Goal: Task Accomplishment & Management: Manage account settings

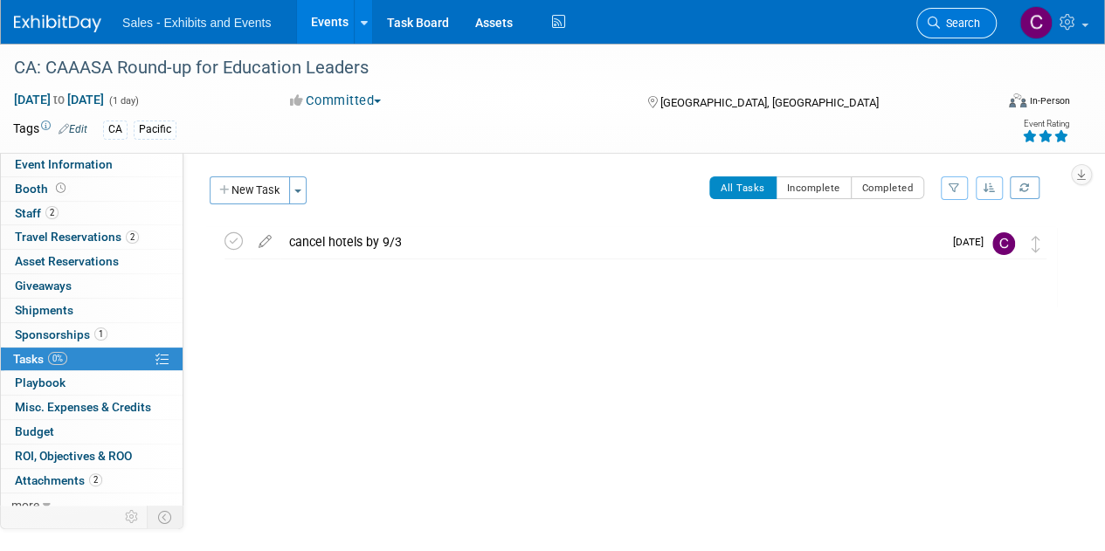
click at [952, 15] on link "Search" at bounding box center [956, 23] width 80 height 31
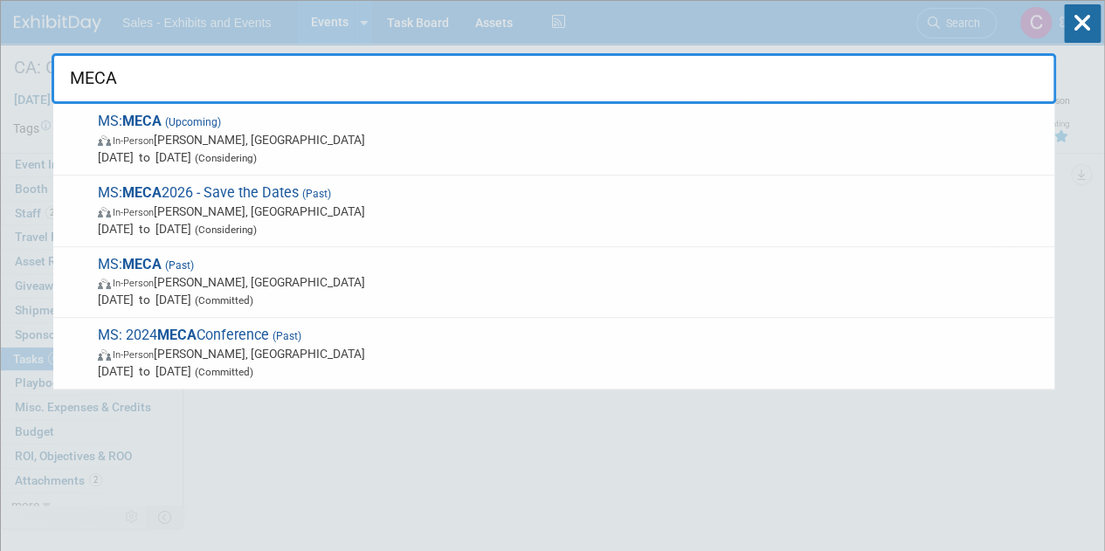
type input "MECA"
click at [406, 3] on div "MECA MS: MECA (Upcoming) In-Person Jackson, MS Feb 25, 2026 to Feb 27, 2026 (Co…" at bounding box center [554, 52] width 1004 height 103
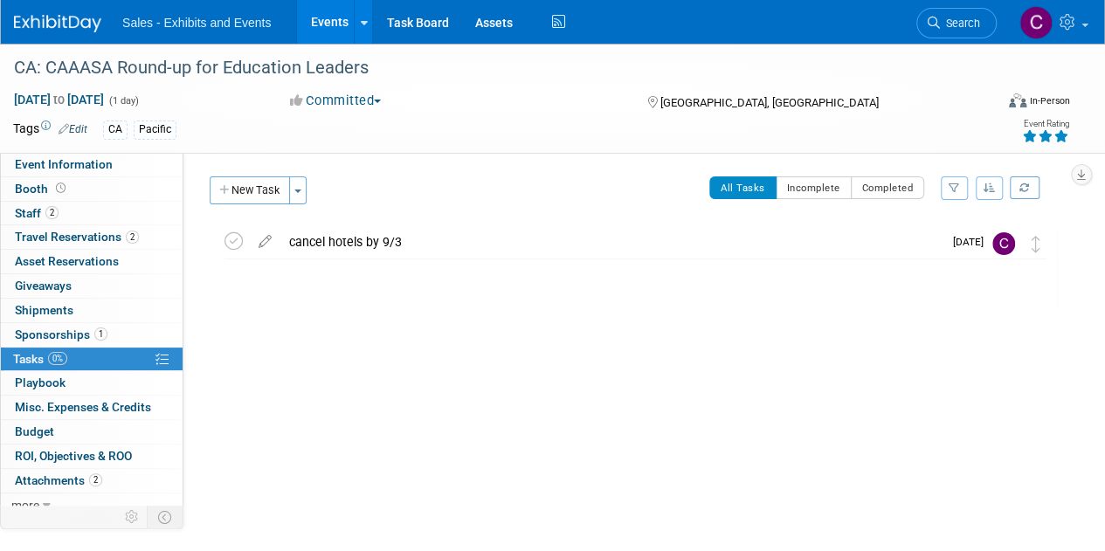
click at [328, 24] on link "Events" at bounding box center [329, 22] width 64 height 44
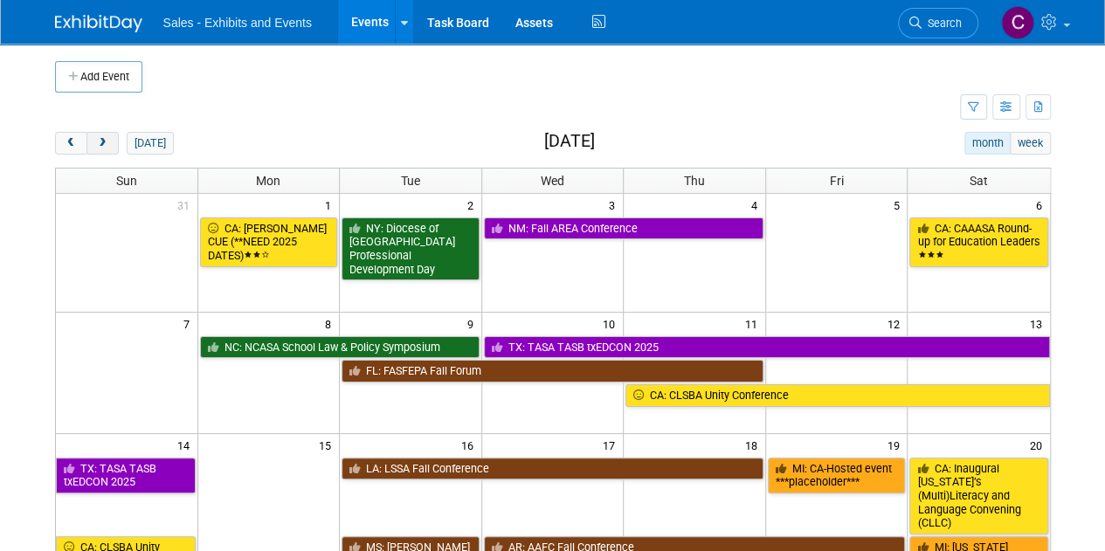
click at [103, 141] on span "next" at bounding box center [102, 143] width 13 height 11
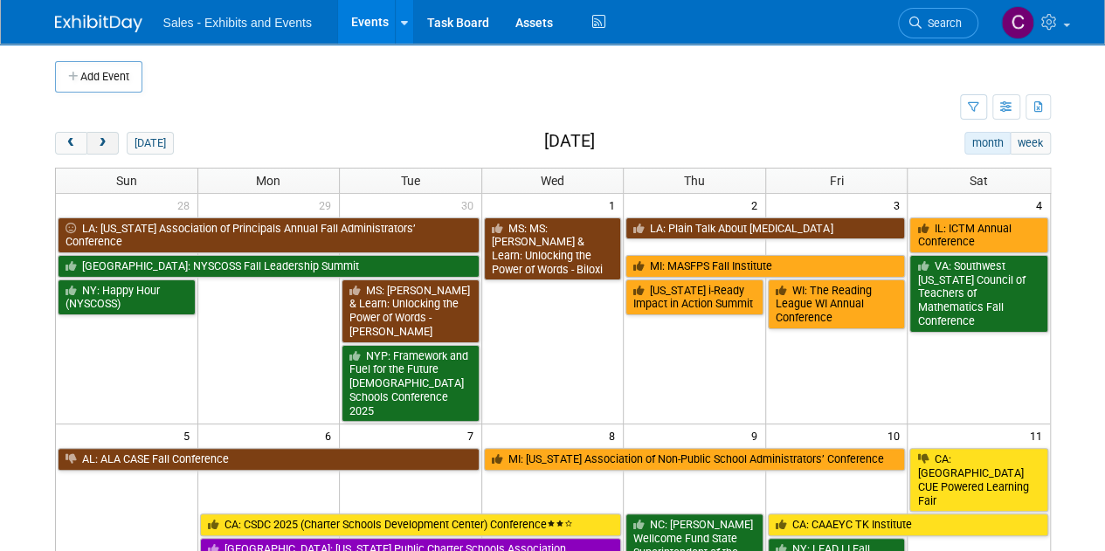
click at [103, 141] on span "next" at bounding box center [102, 143] width 13 height 11
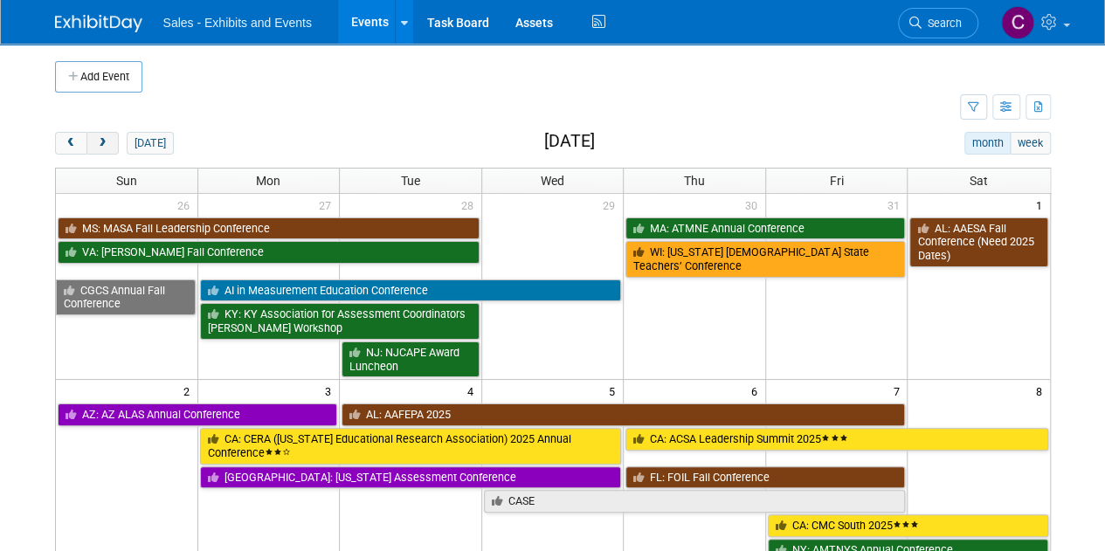
click at [103, 141] on span "next" at bounding box center [102, 143] width 13 height 11
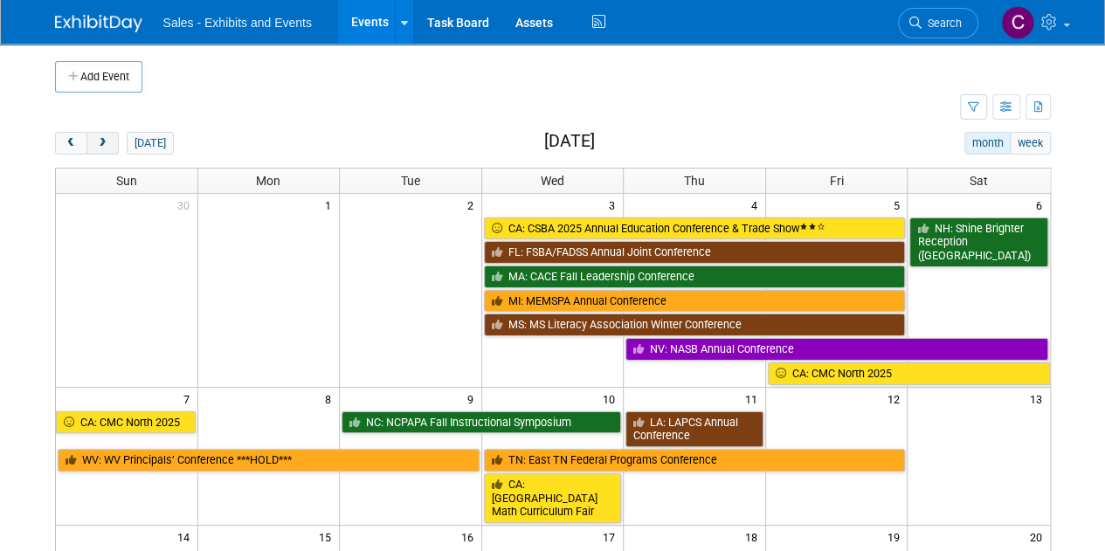
click at [103, 141] on span "next" at bounding box center [102, 143] width 13 height 11
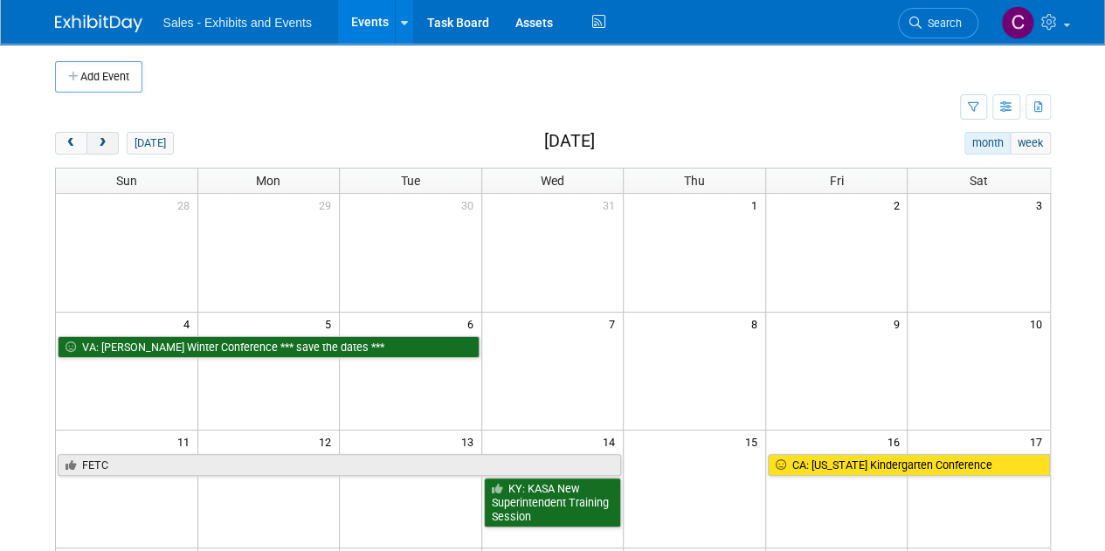
click at [103, 141] on span "next" at bounding box center [102, 143] width 13 height 11
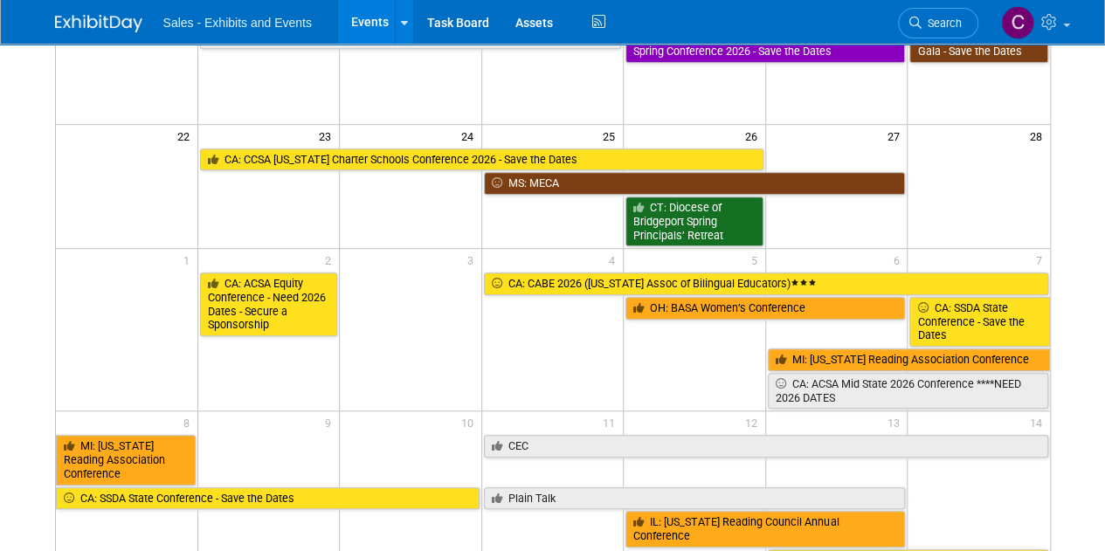
scroll to position [543, 0]
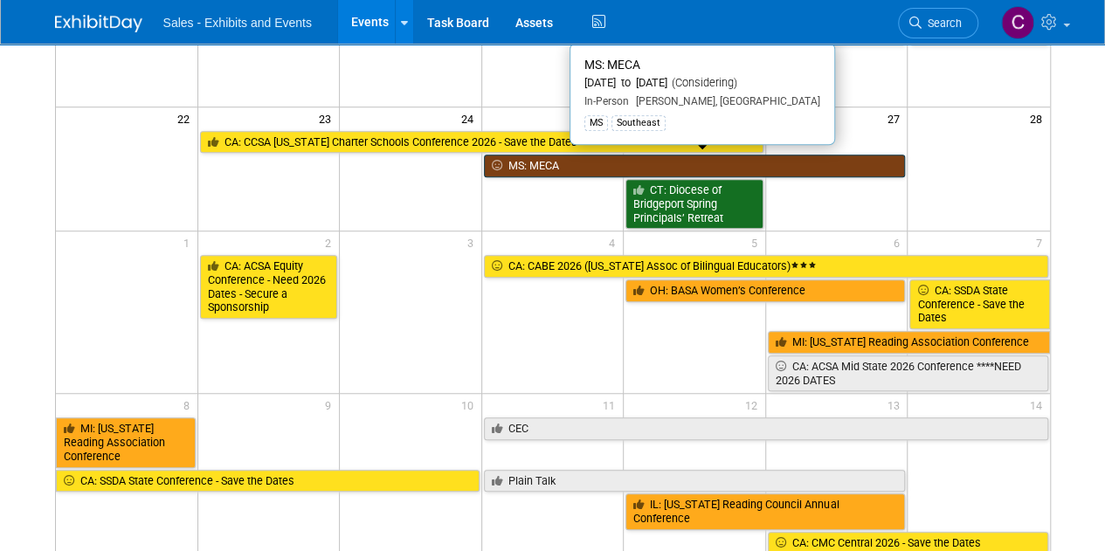
click at [540, 165] on link "MS: MECA" at bounding box center [695, 166] width 422 height 23
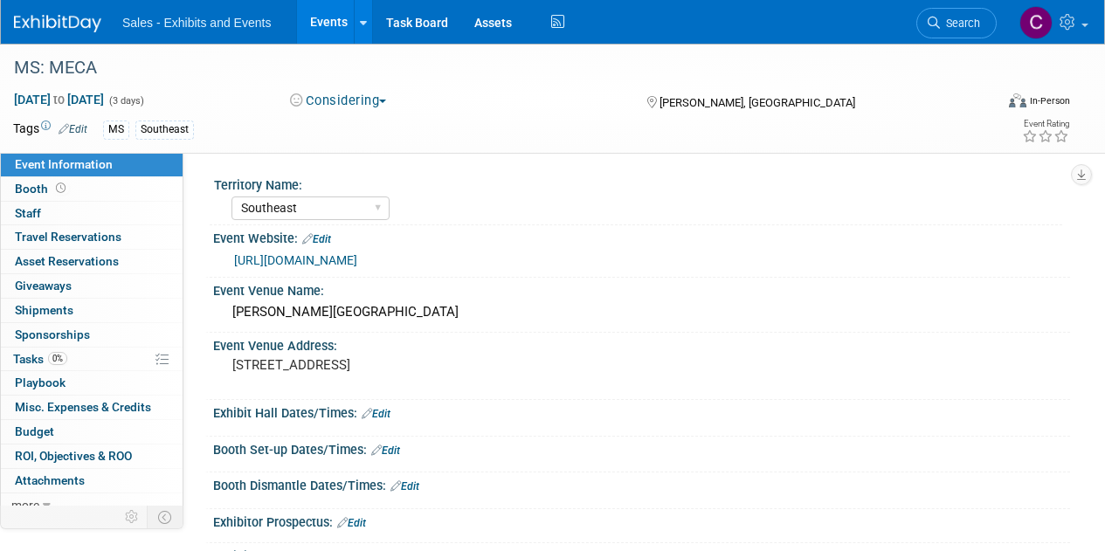
select select "Southeast"
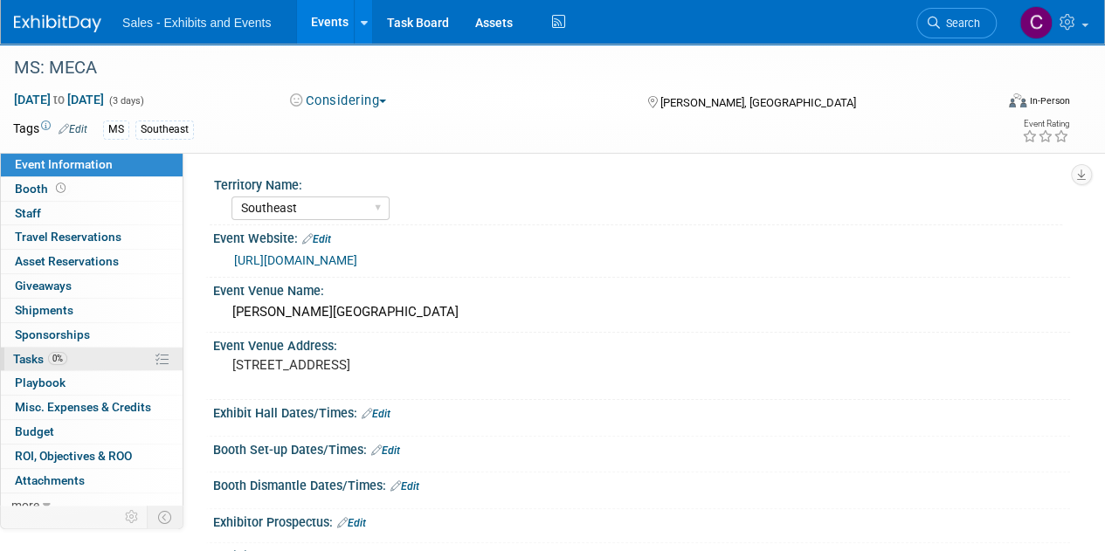
click at [33, 352] on span "Tasks 0%" at bounding box center [40, 359] width 54 height 14
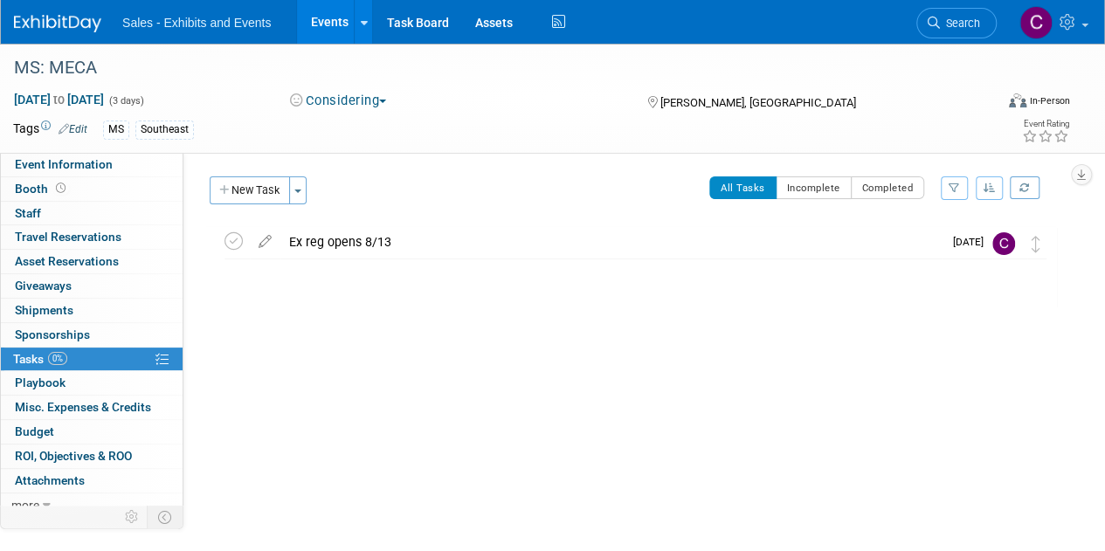
click at [338, 19] on link "Events" at bounding box center [329, 22] width 64 height 44
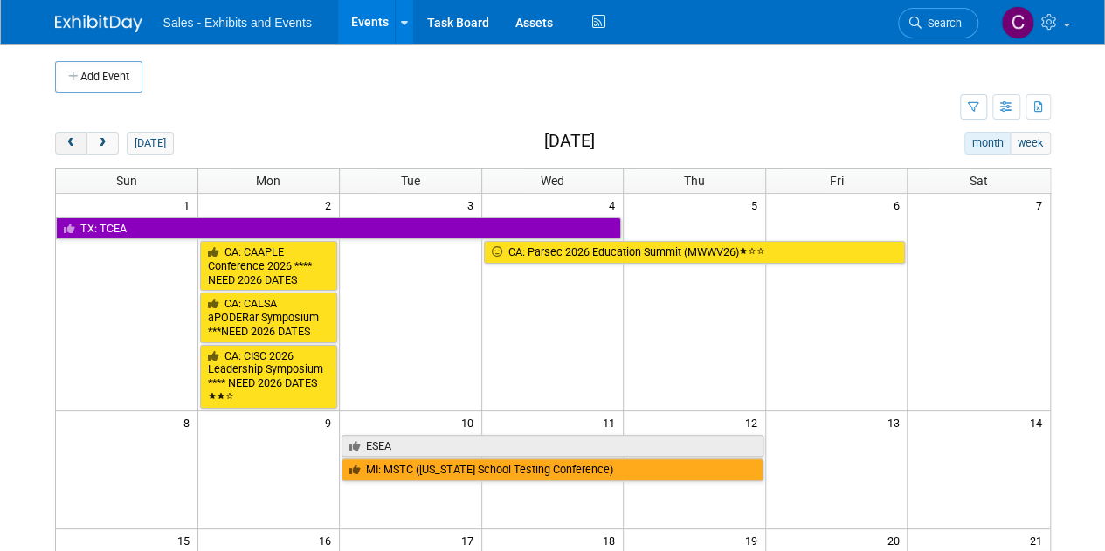
click at [71, 153] on button "prev" at bounding box center [71, 143] width 32 height 23
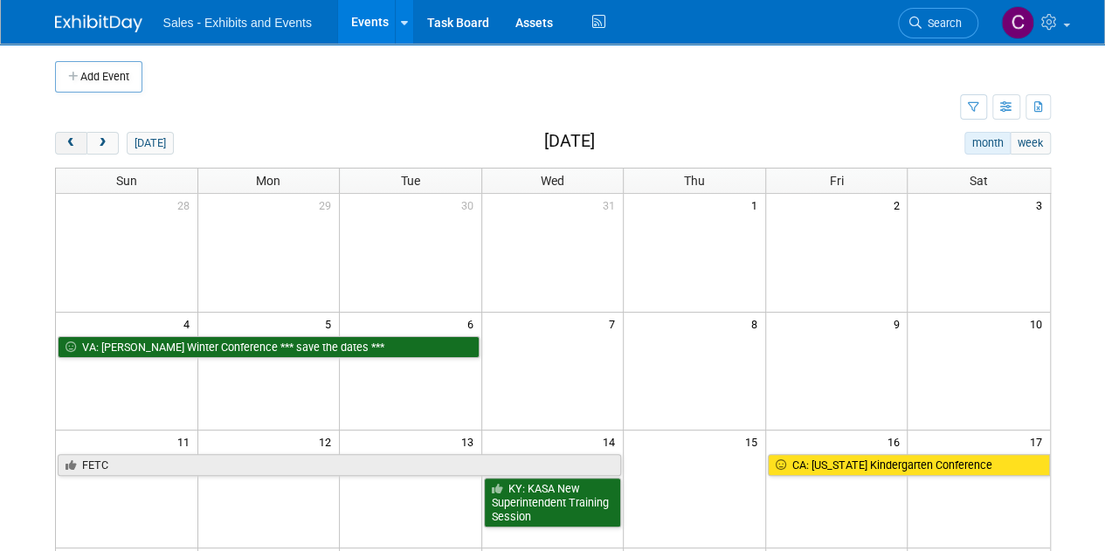
click at [71, 153] on button "prev" at bounding box center [71, 143] width 32 height 23
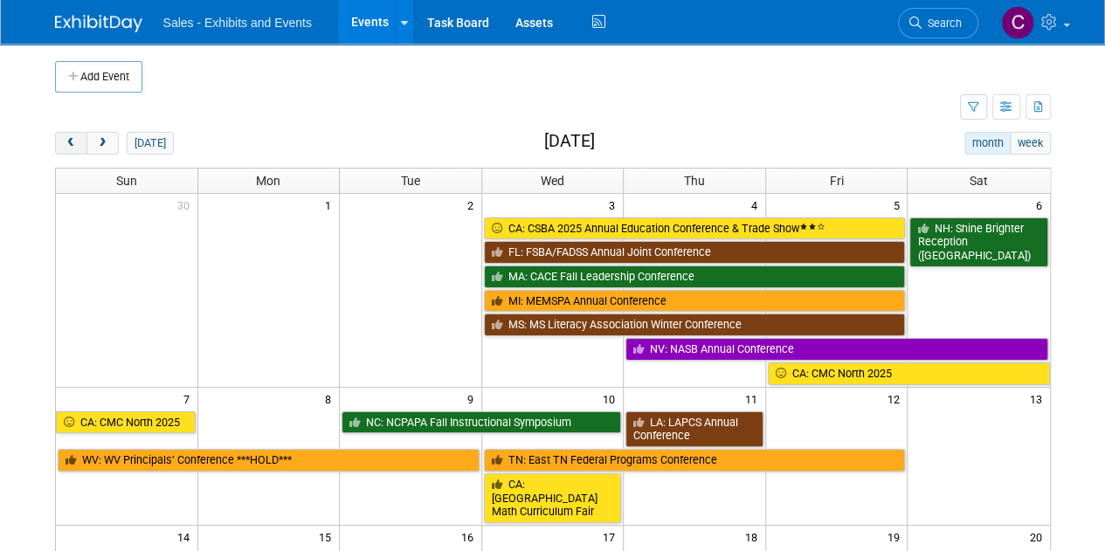
click at [71, 153] on button "prev" at bounding box center [71, 143] width 32 height 23
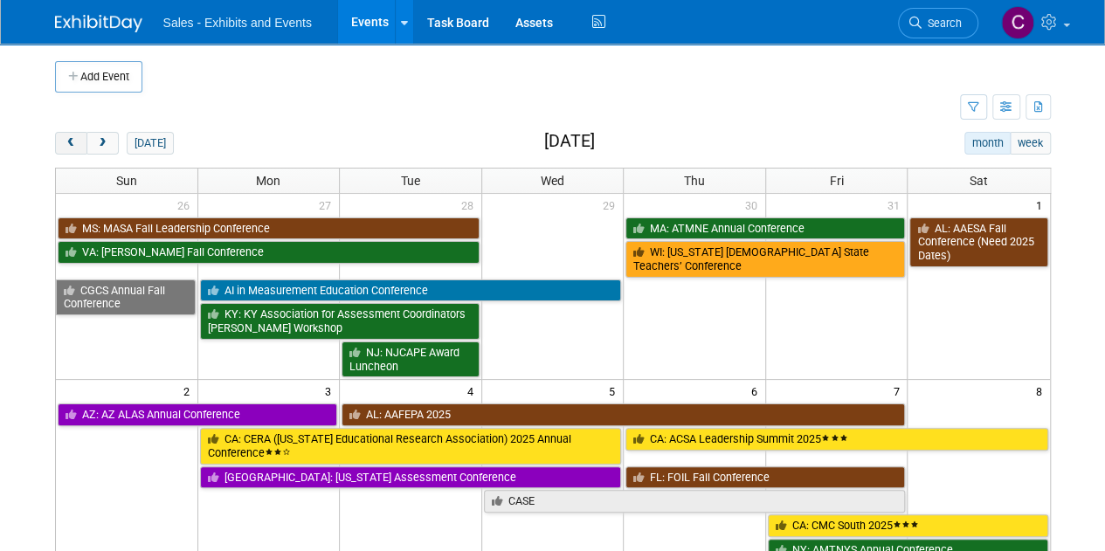
click at [71, 153] on button "prev" at bounding box center [71, 143] width 32 height 23
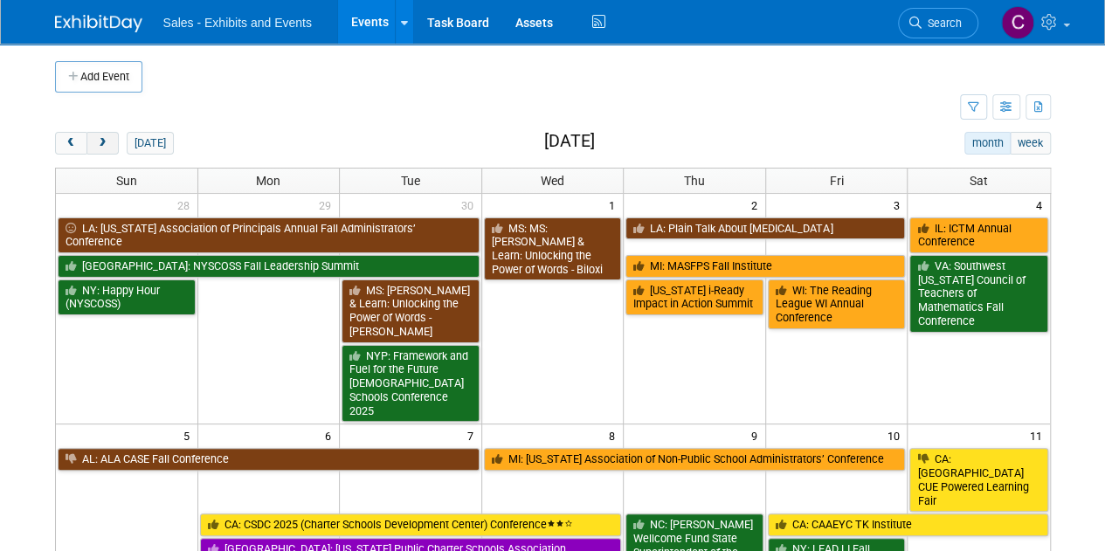
click at [91, 149] on button "next" at bounding box center [102, 143] width 32 height 23
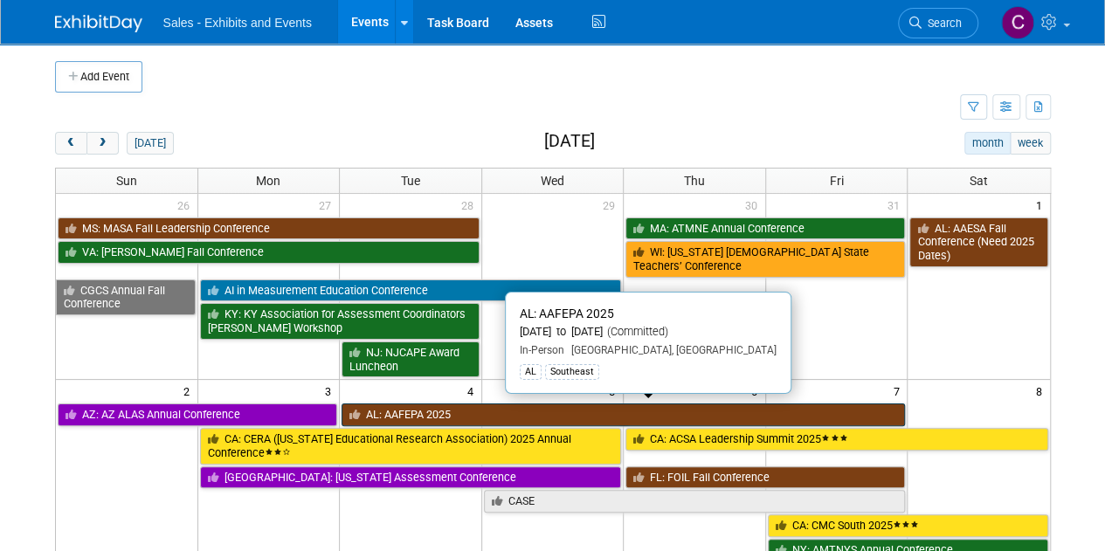
click at [438, 404] on link "AL: AAFEPA 2025" at bounding box center [623, 415] width 563 height 23
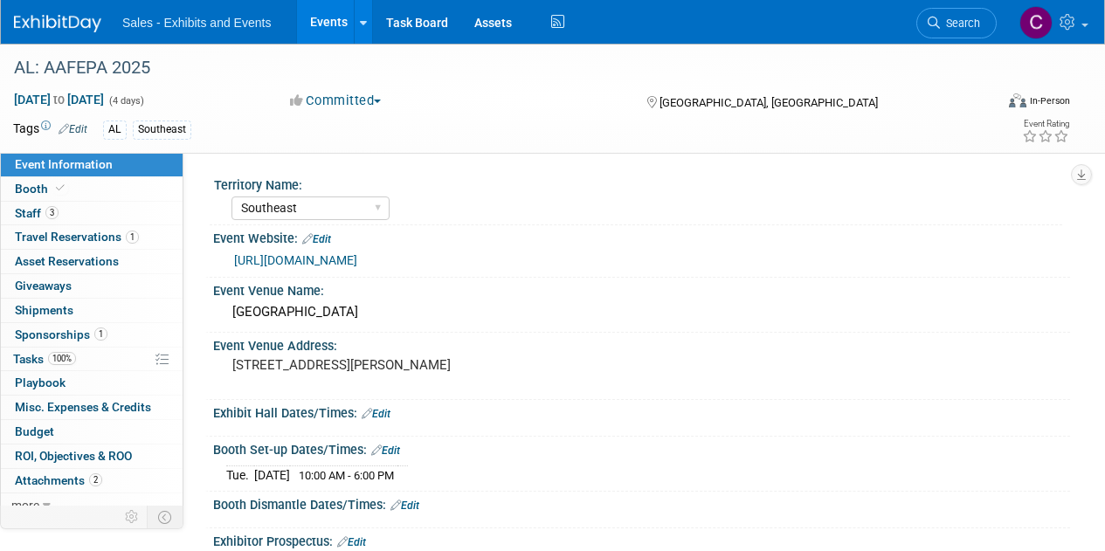
select select "Southeast"
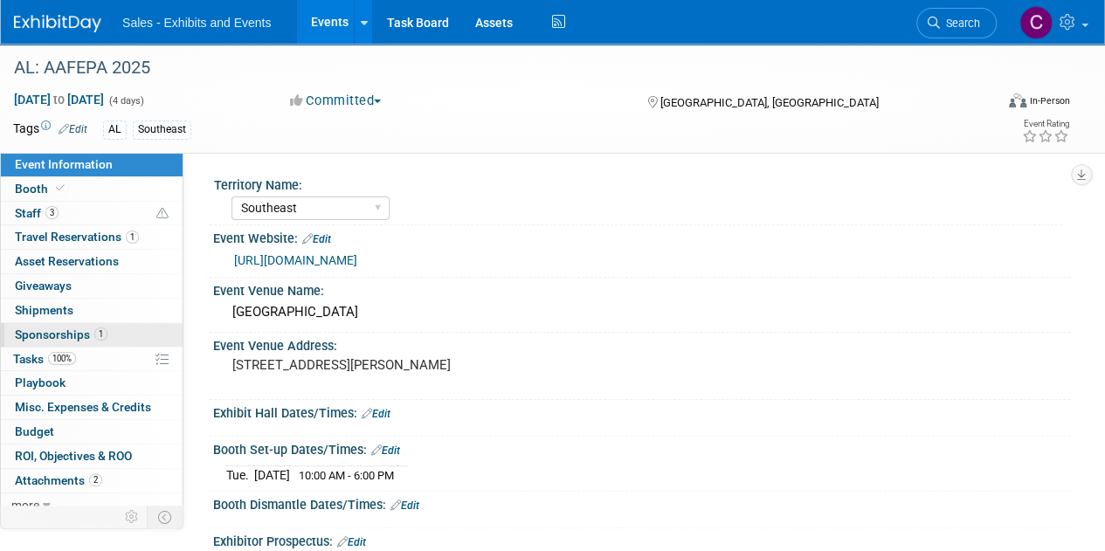
click at [31, 335] on span "Sponsorships 1" at bounding box center [61, 335] width 93 height 14
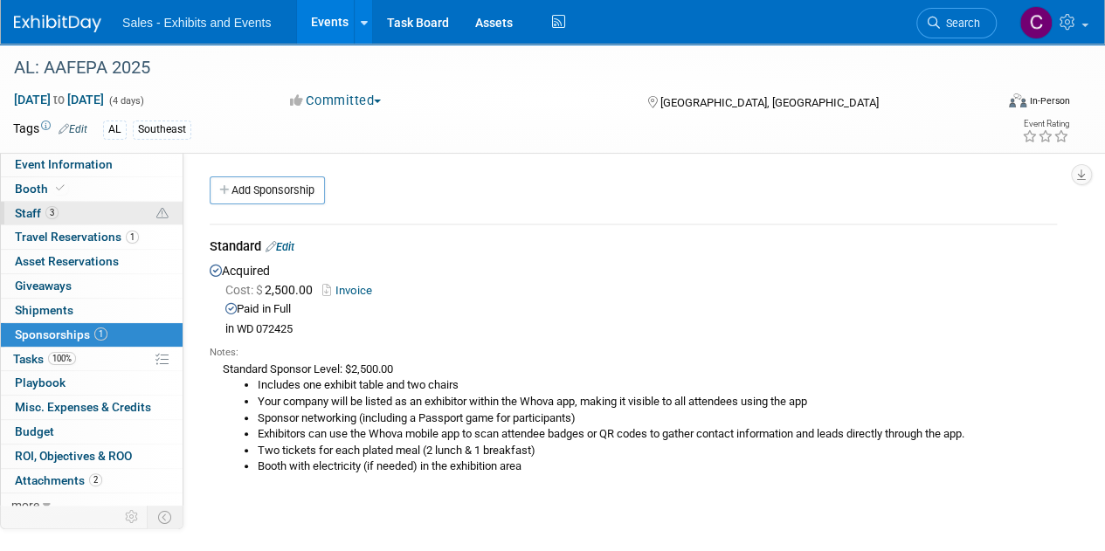
click at [25, 217] on span "Staff 3" at bounding box center [37, 213] width 44 height 14
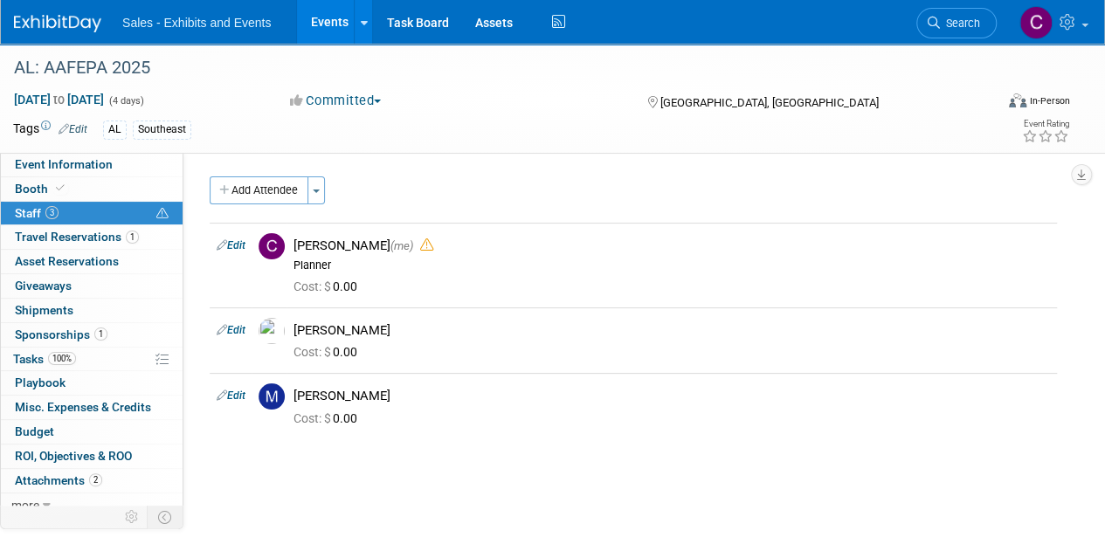
click at [323, 29] on link "Events" at bounding box center [329, 22] width 64 height 44
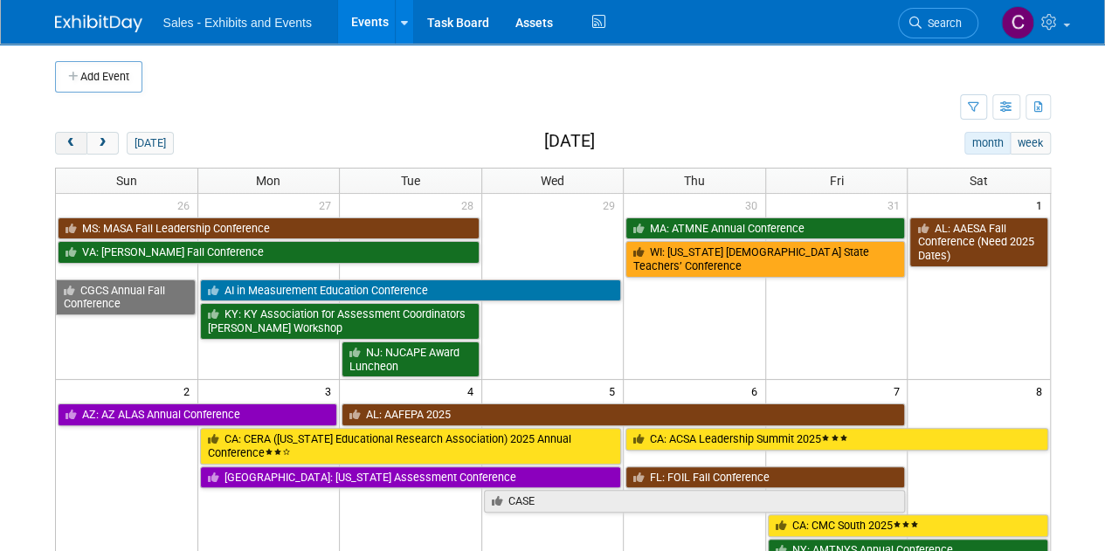
click at [74, 140] on span "prev" at bounding box center [71, 143] width 13 height 11
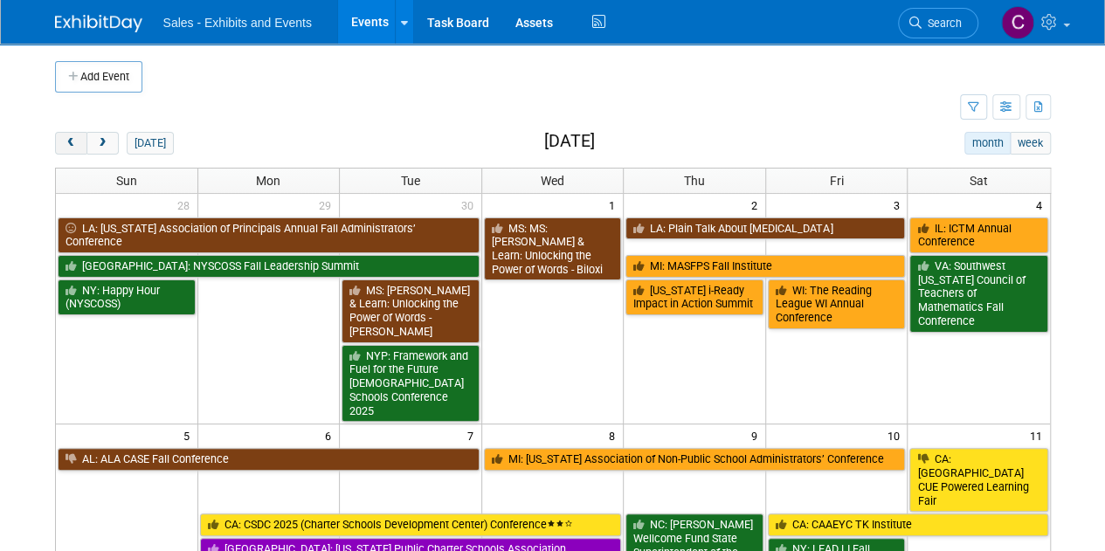
click at [74, 140] on span "prev" at bounding box center [71, 143] width 13 height 11
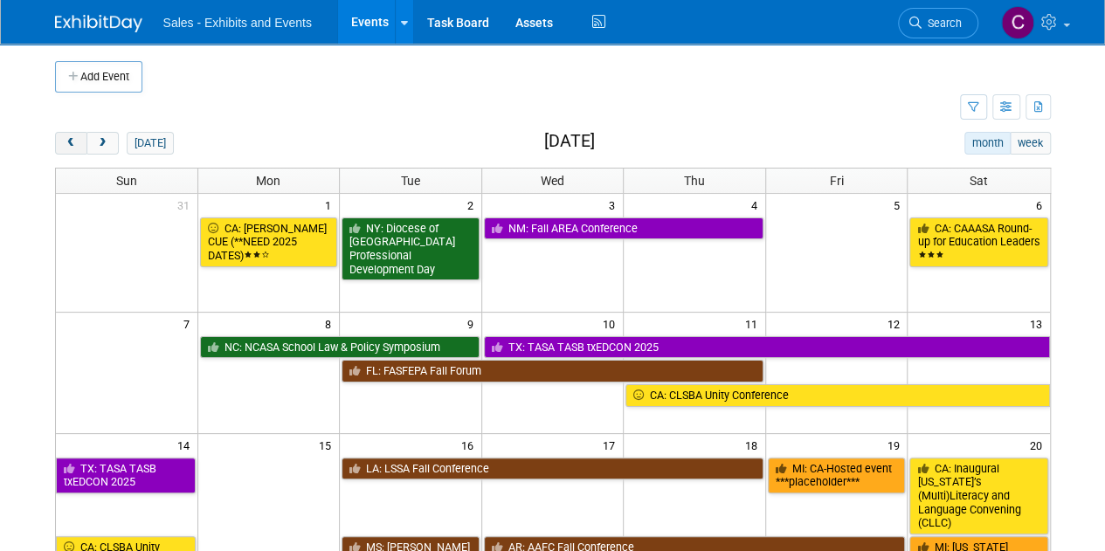
click at [74, 140] on span "prev" at bounding box center [71, 143] width 13 height 11
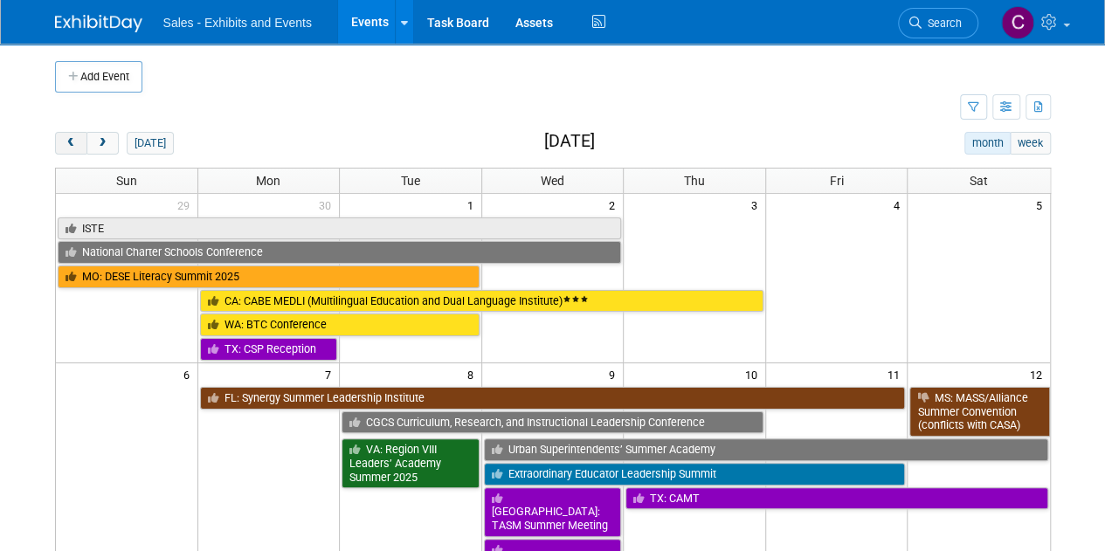
click at [74, 140] on span "prev" at bounding box center [71, 143] width 13 height 11
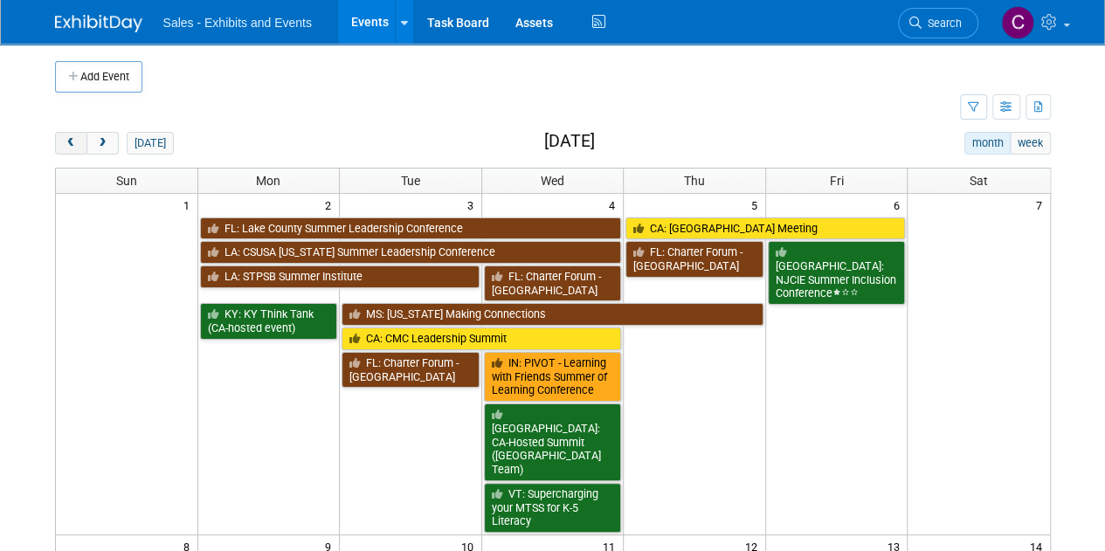
click at [74, 140] on span "prev" at bounding box center [71, 143] width 13 height 11
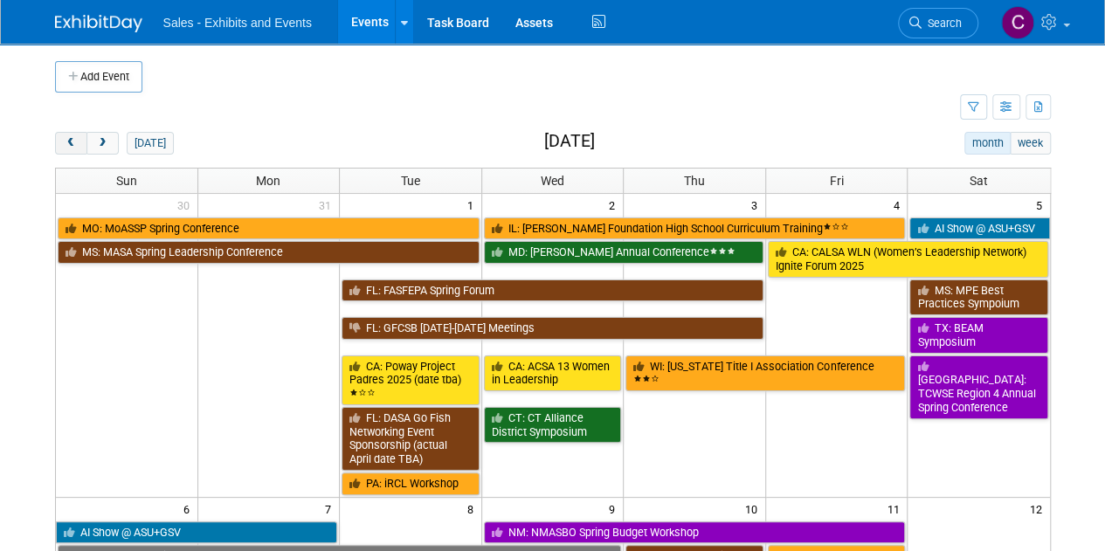
click at [74, 140] on span "prev" at bounding box center [71, 143] width 13 height 11
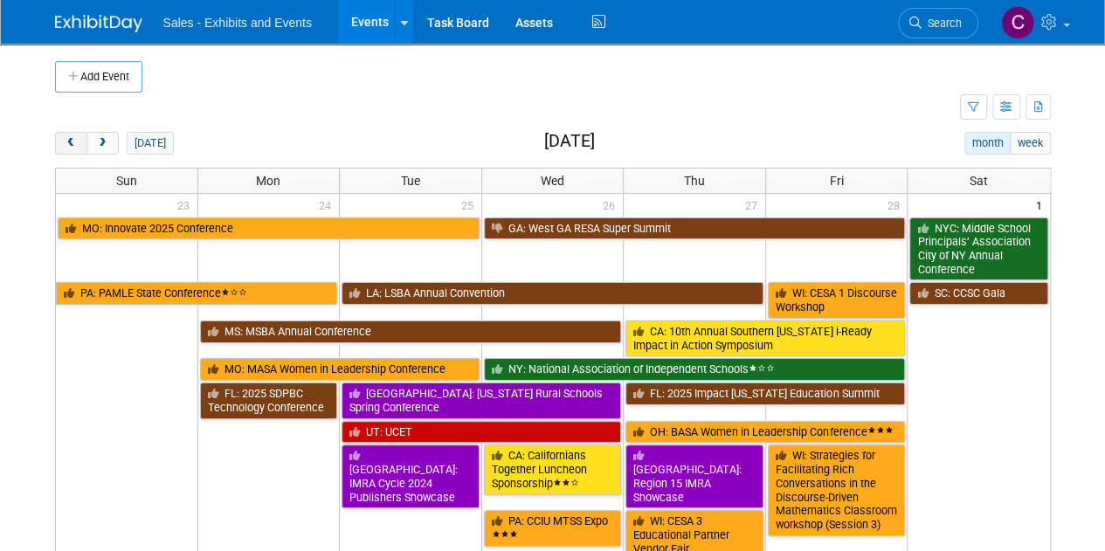
click at [74, 140] on span "prev" at bounding box center [71, 143] width 13 height 11
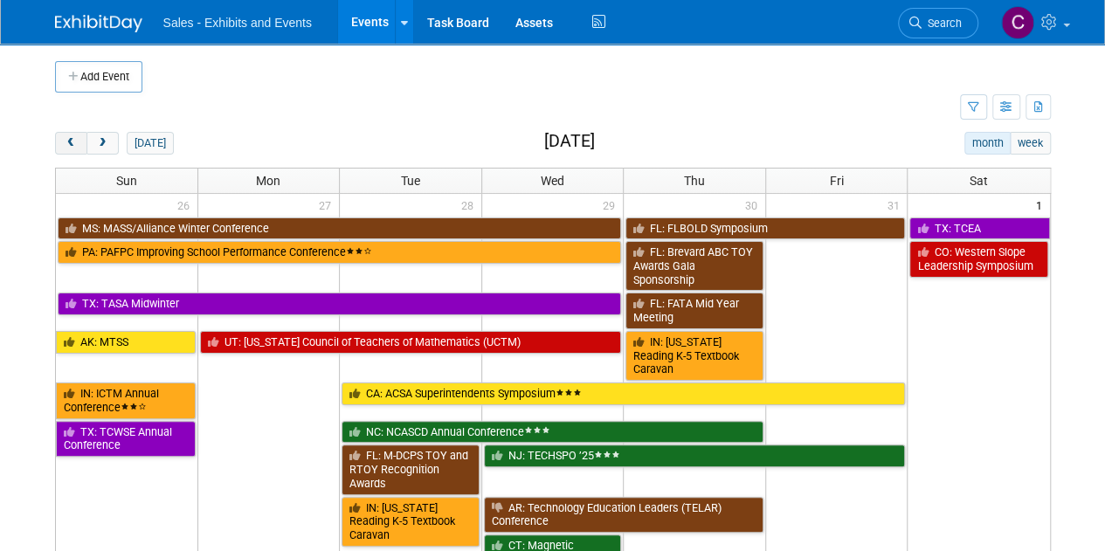
click at [74, 140] on span "prev" at bounding box center [71, 143] width 13 height 11
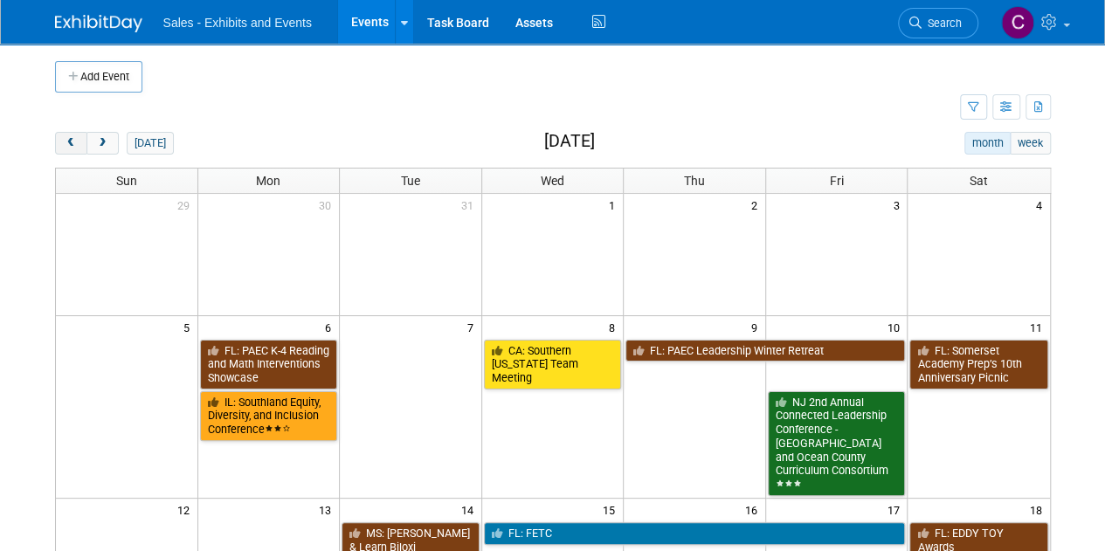
click at [74, 140] on span "prev" at bounding box center [71, 143] width 13 height 11
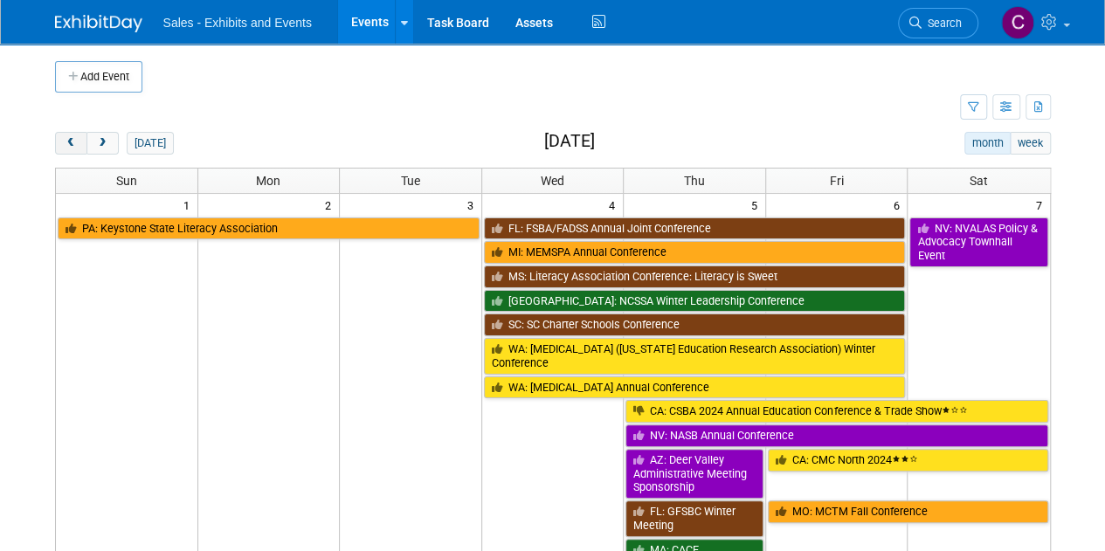
click at [74, 140] on span "prev" at bounding box center [71, 143] width 13 height 11
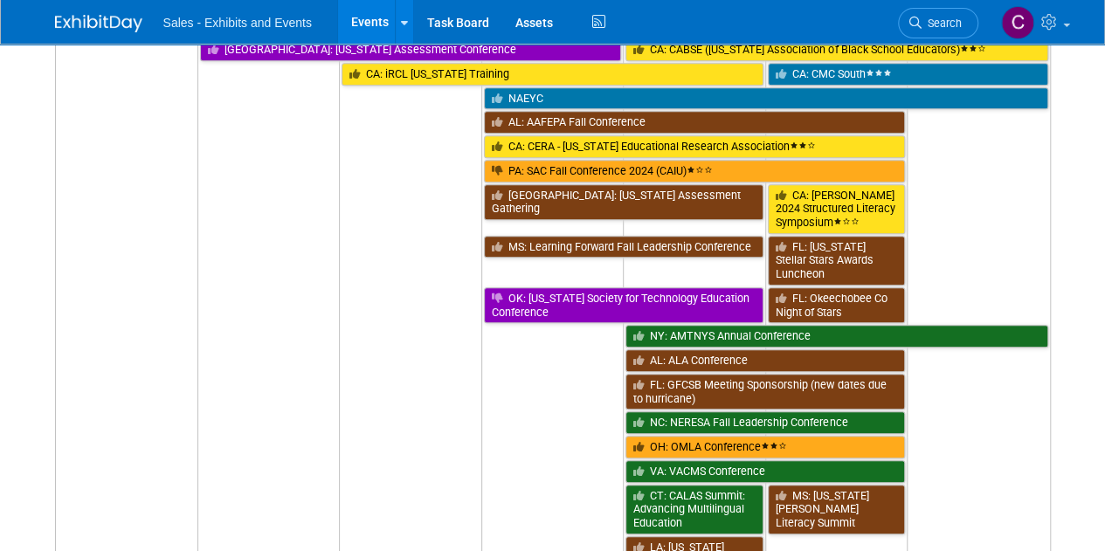
scroll to position [970, 0]
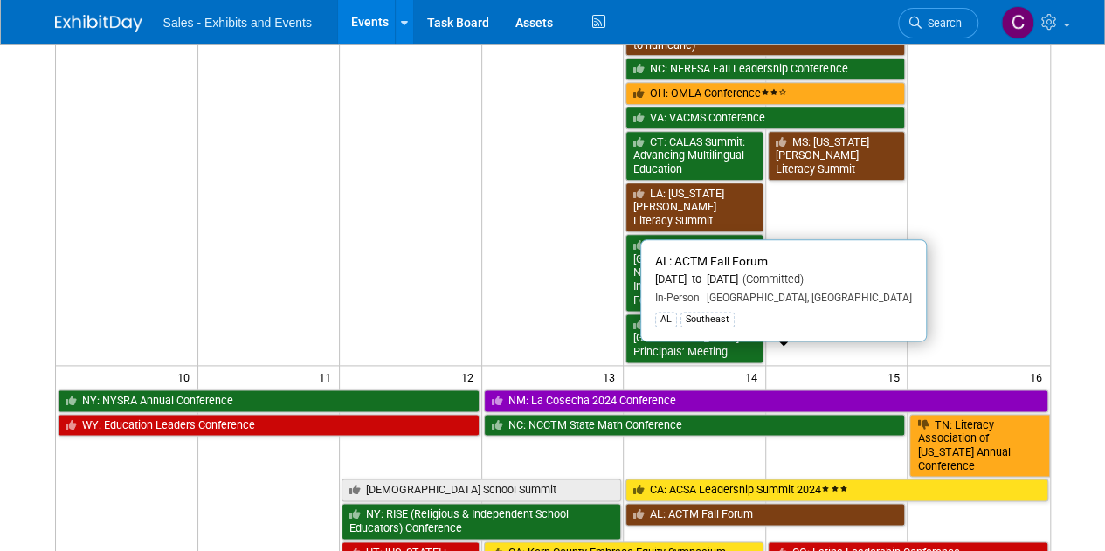
drag, startPoint x: 681, startPoint y: 360, endPoint x: 620, endPoint y: 359, distance: 61.1
click at [681, 503] on link "AL: ACTM Fall Forum" at bounding box center [765, 514] width 280 height 23
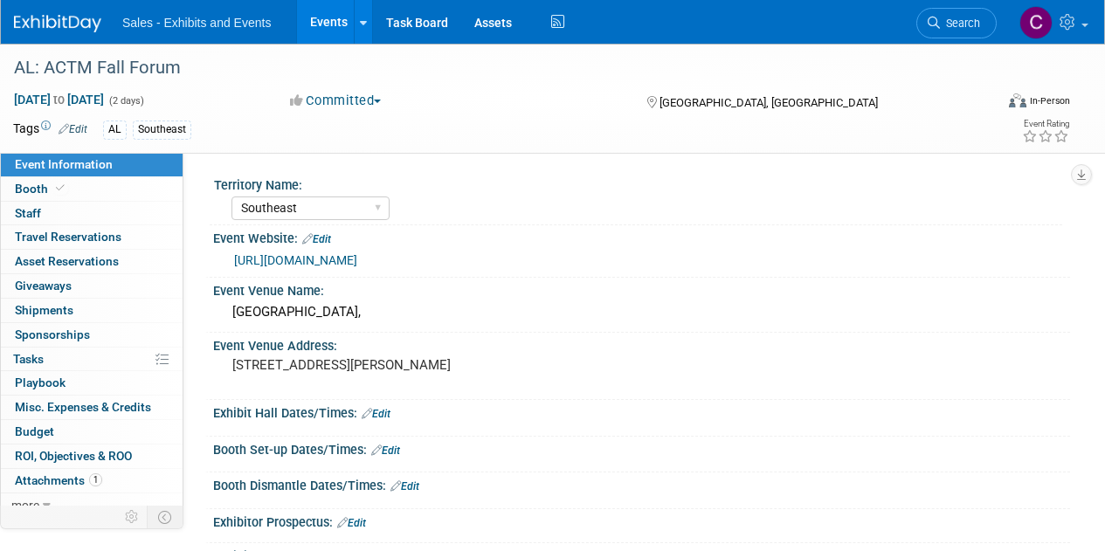
select select "Southeast"
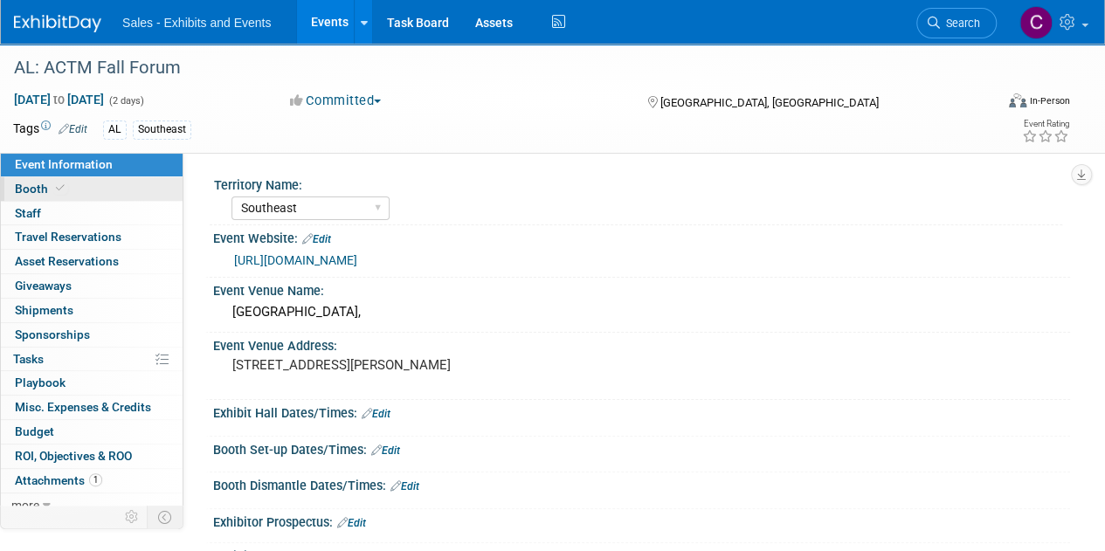
click at [30, 180] on link "Booth" at bounding box center [92, 189] width 182 height 24
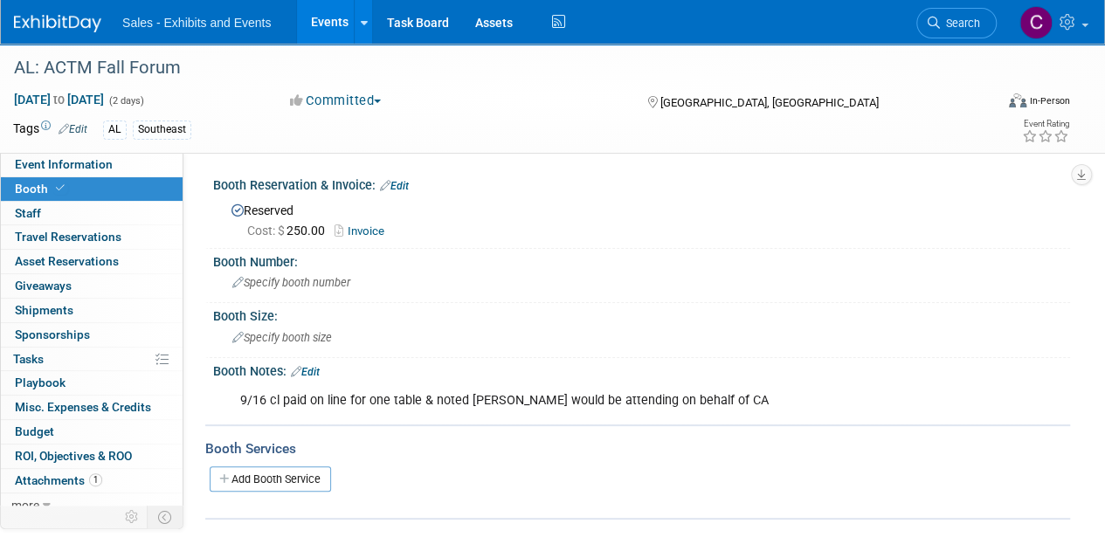
click at [313, 30] on link "Events" at bounding box center [329, 22] width 64 height 44
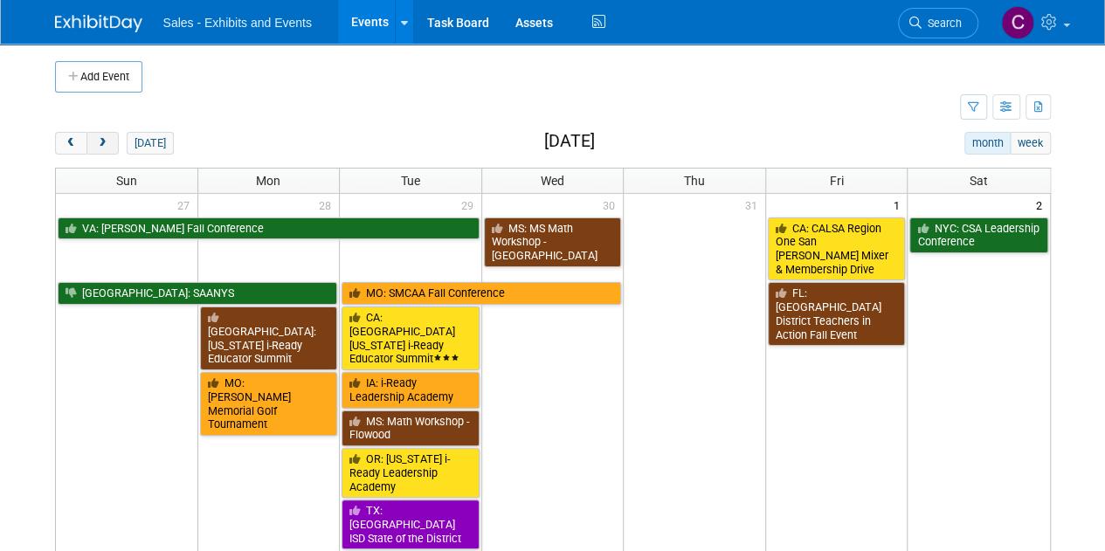
click at [108, 135] on button "next" at bounding box center [102, 143] width 32 height 23
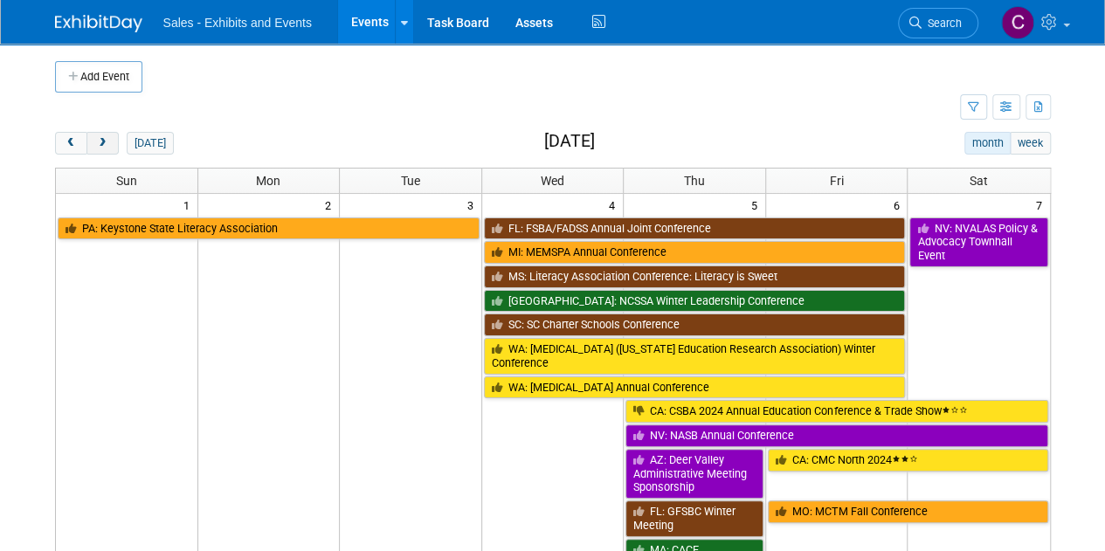
click at [108, 135] on button "next" at bounding box center [102, 143] width 32 height 23
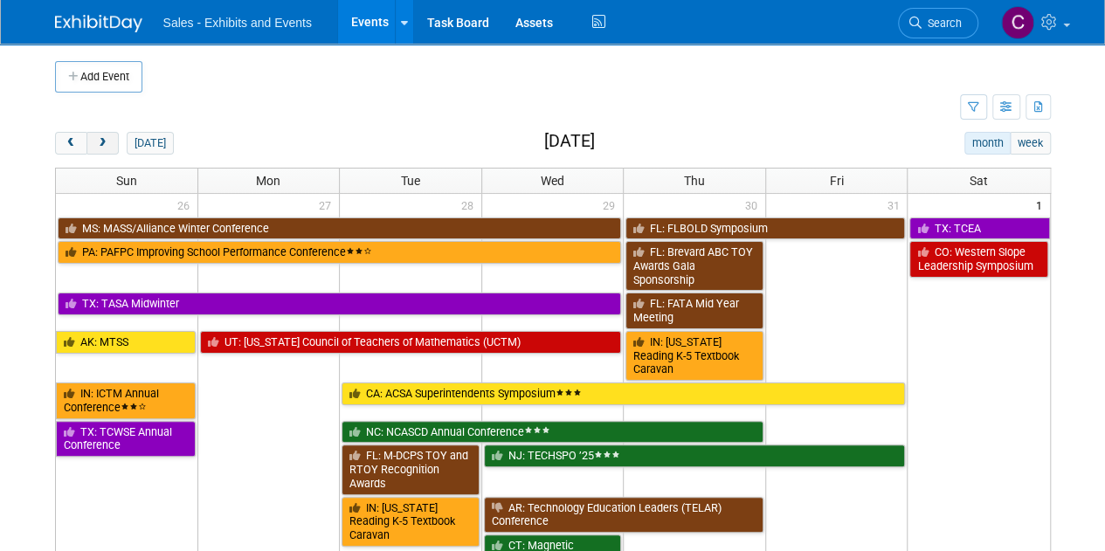
click at [108, 135] on button "next" at bounding box center [102, 143] width 32 height 23
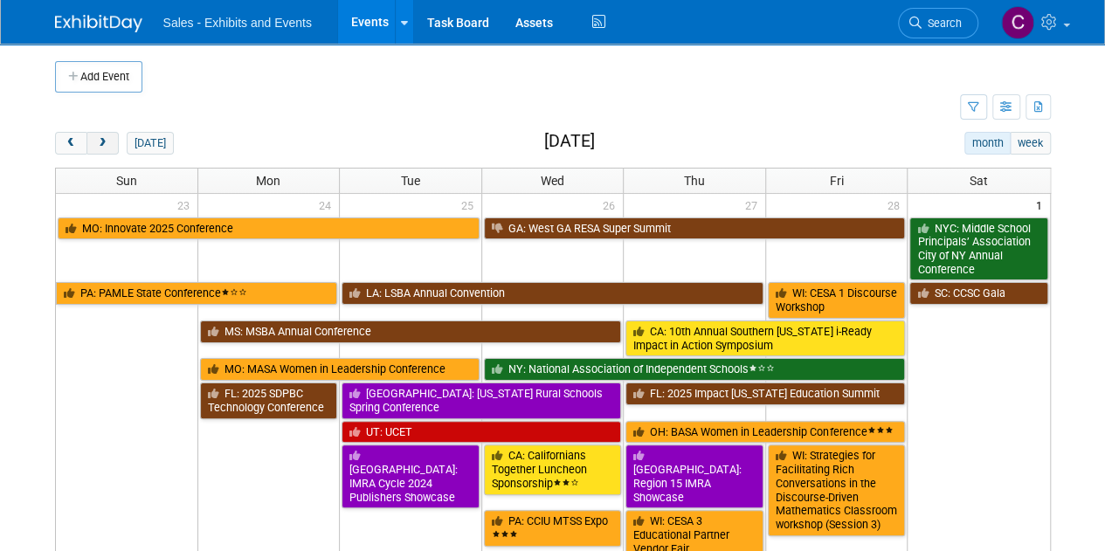
click at [108, 135] on button "next" at bounding box center [102, 143] width 32 height 23
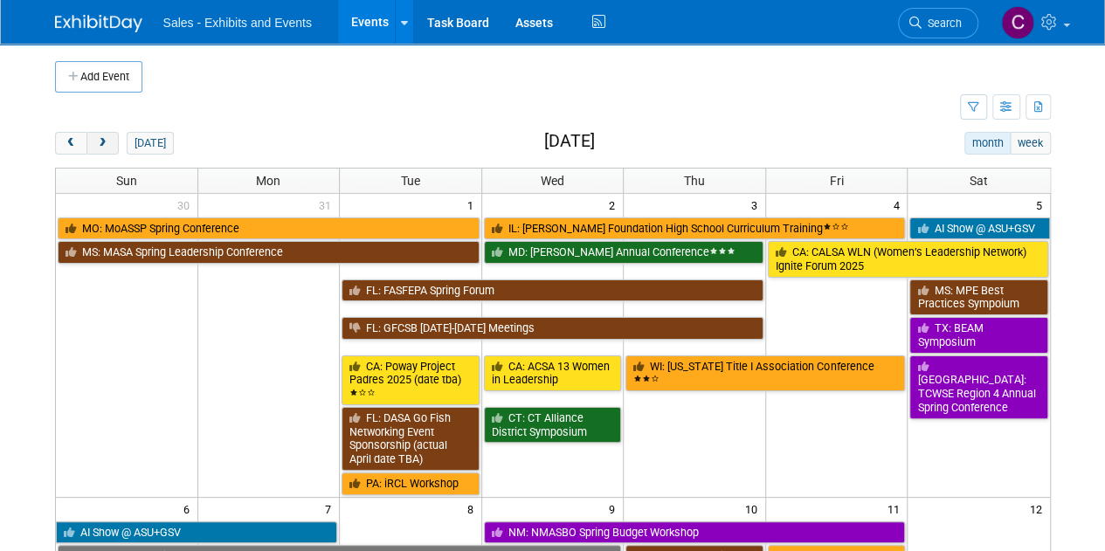
click at [108, 135] on button "next" at bounding box center [102, 143] width 32 height 23
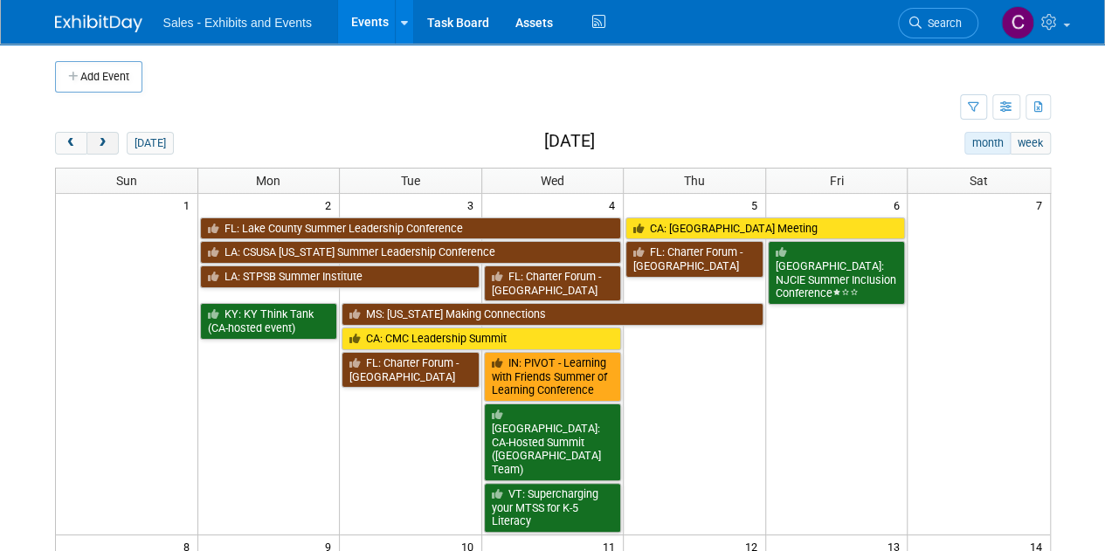
click at [108, 135] on button "next" at bounding box center [102, 143] width 32 height 23
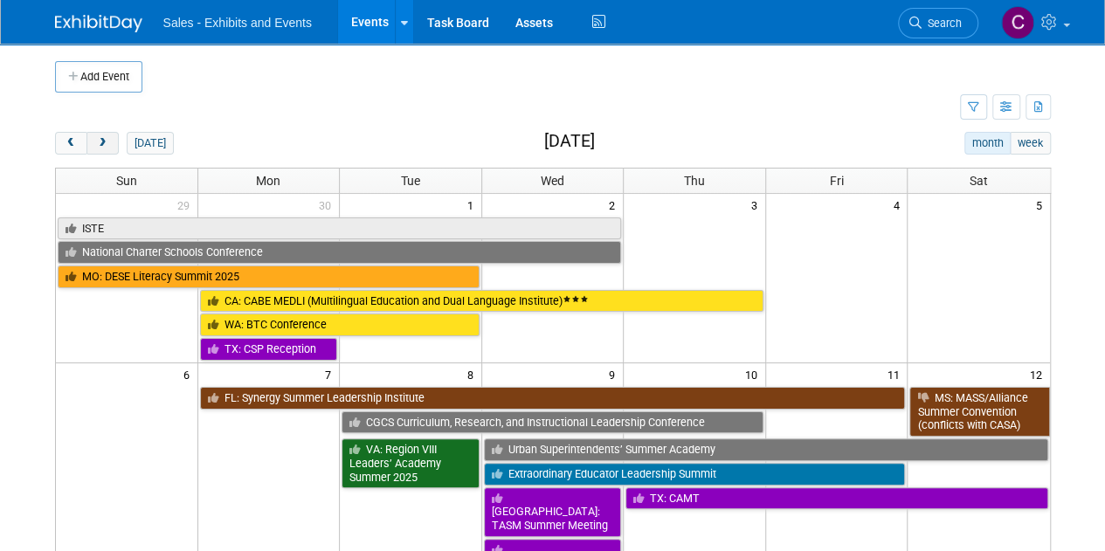
click at [108, 135] on button "next" at bounding box center [102, 143] width 32 height 23
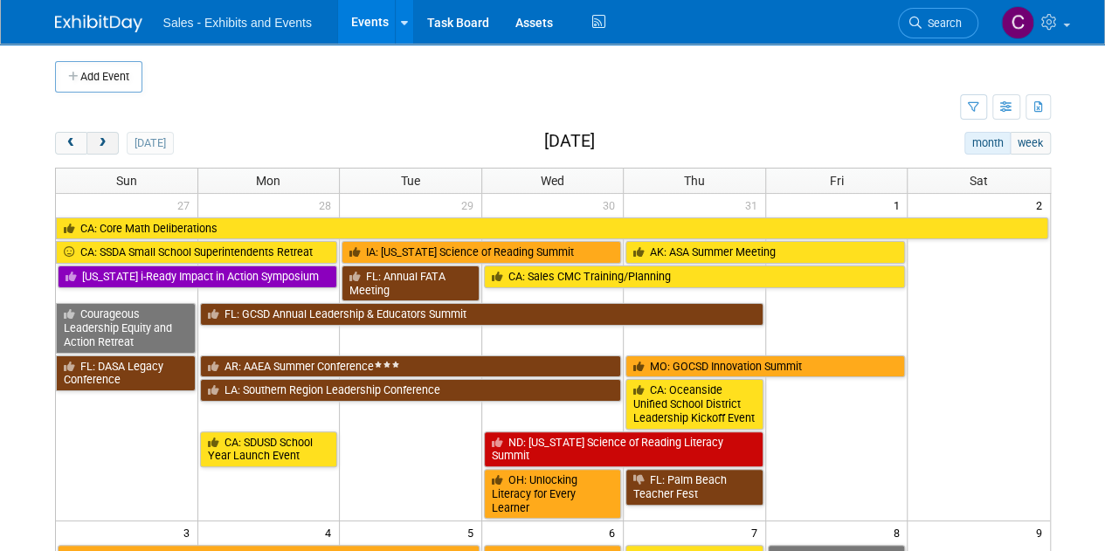
click at [108, 135] on button "next" at bounding box center [102, 143] width 32 height 23
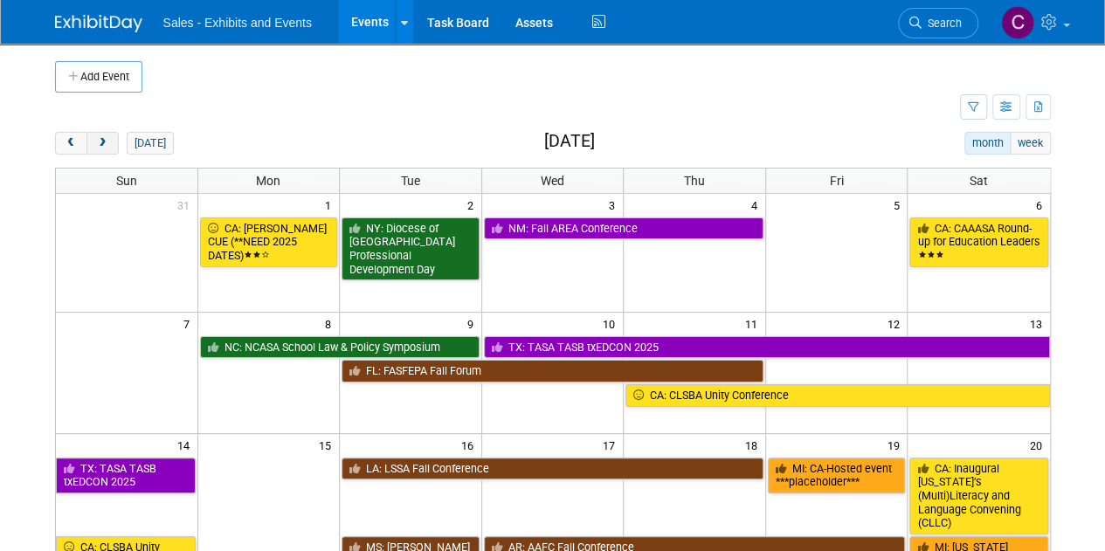
click at [108, 135] on button "next" at bounding box center [102, 143] width 32 height 23
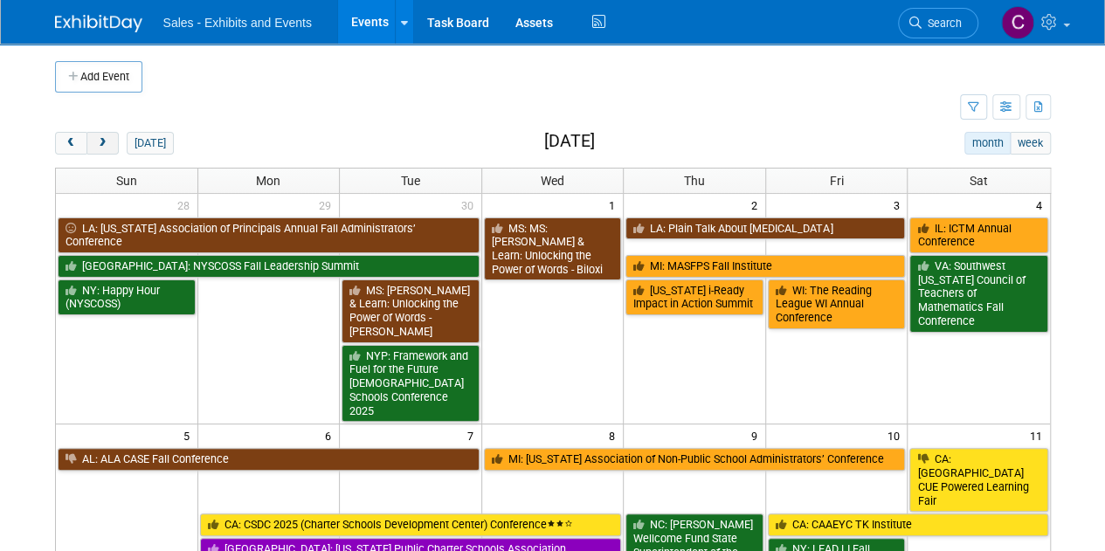
click at [108, 135] on button "next" at bounding box center [102, 143] width 32 height 23
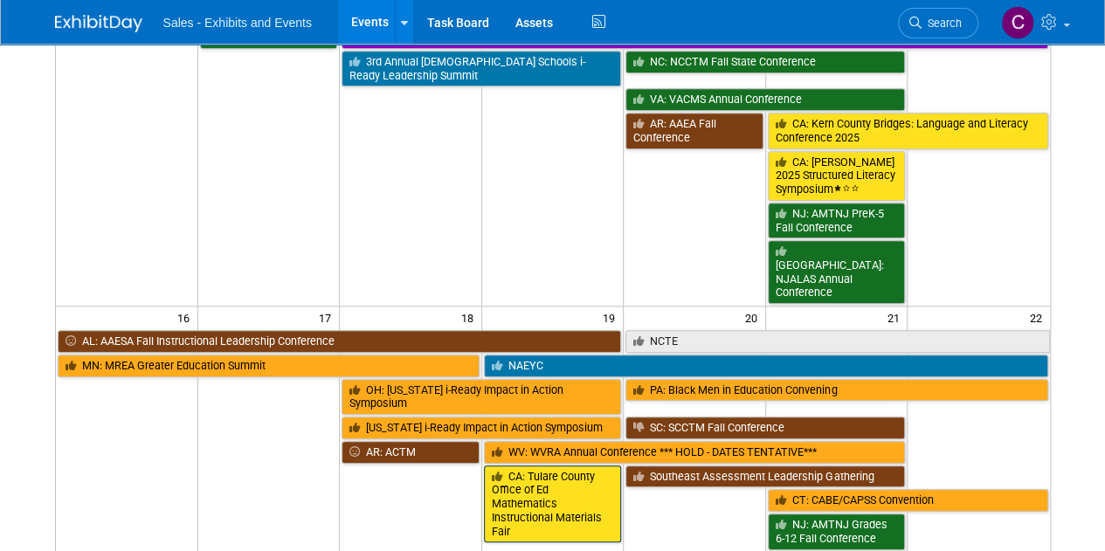
scroll to position [652, 0]
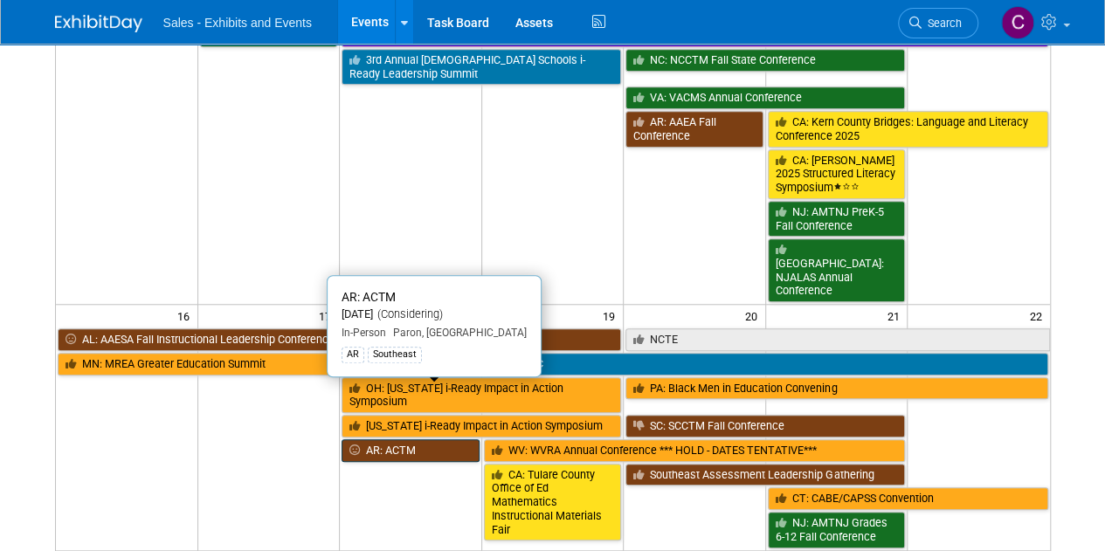
click at [392, 439] on link "AR: ACTM" at bounding box center [411, 450] width 138 height 23
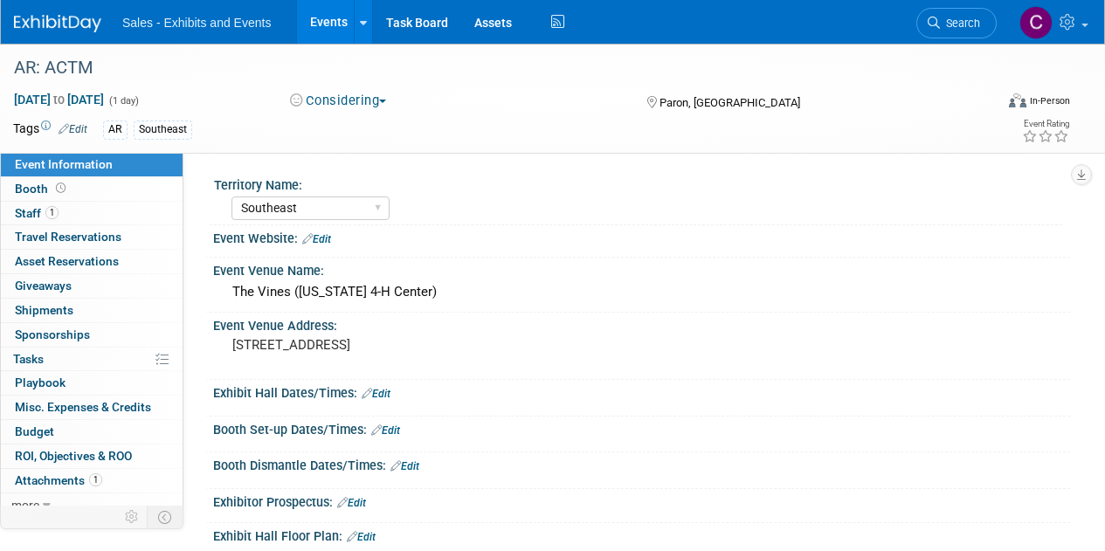
select select "Southeast"
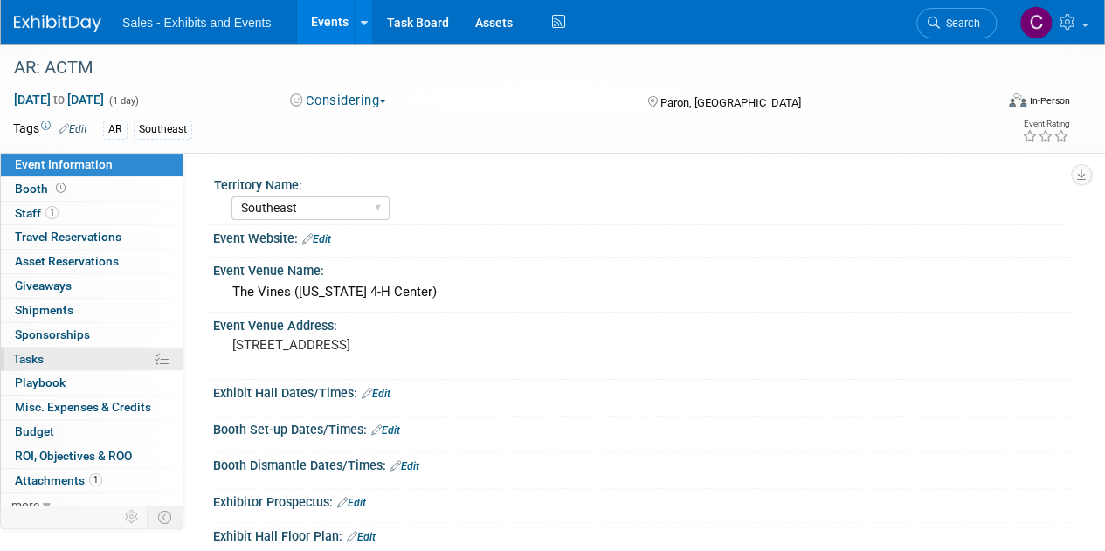
click at [33, 357] on span "Tasks 0%" at bounding box center [28, 359] width 31 height 14
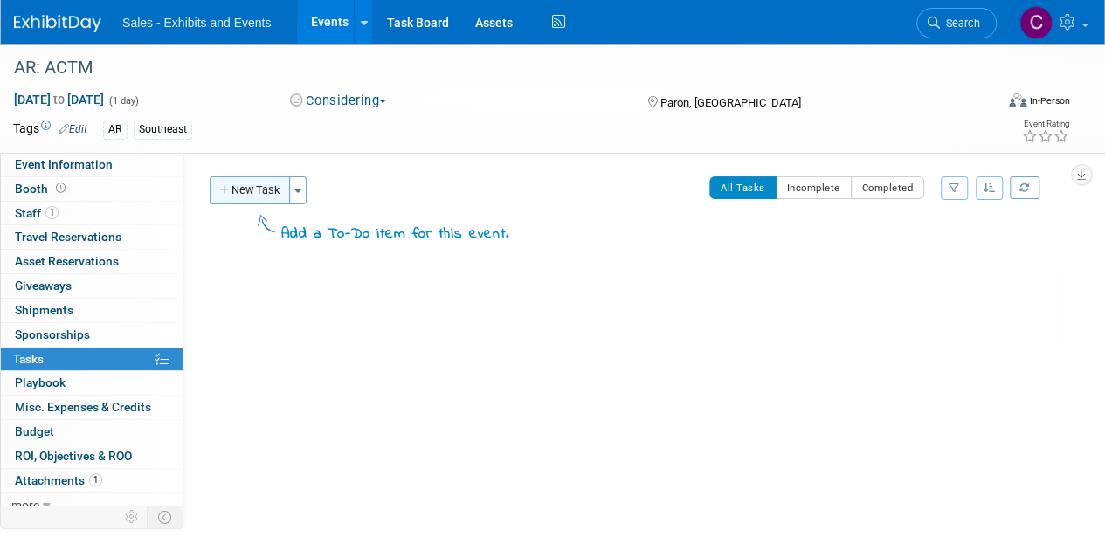
click at [262, 195] on button "New Task" at bounding box center [250, 190] width 80 height 28
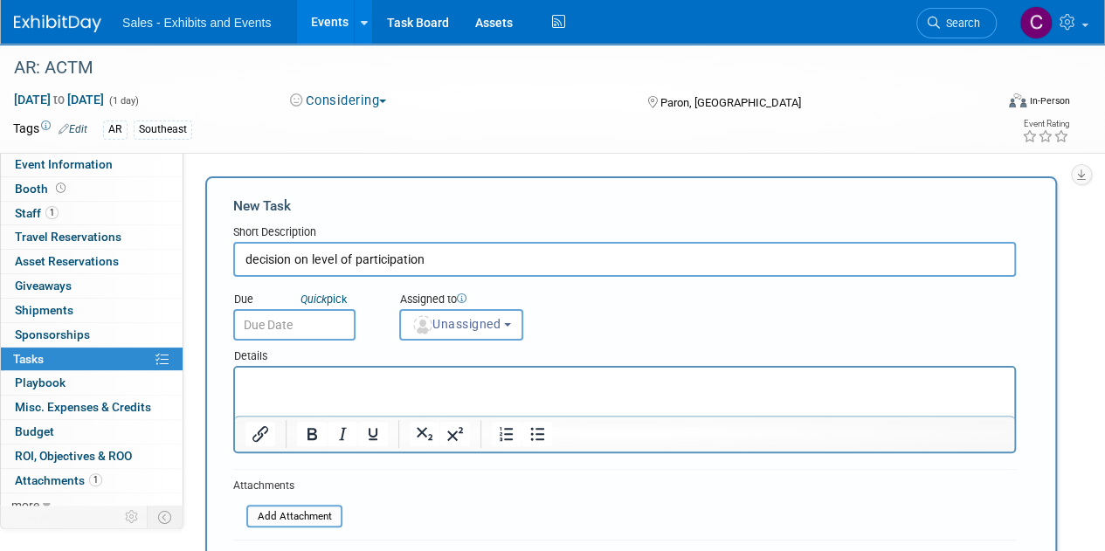
type input "decision on level of participation"
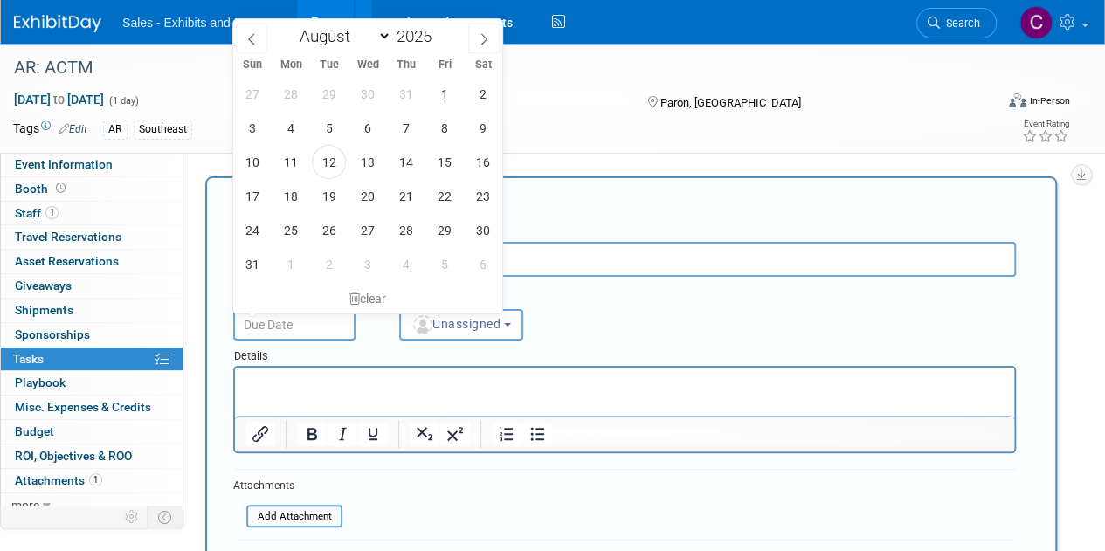
click at [311, 332] on input "text" at bounding box center [294, 324] width 122 height 31
click at [437, 203] on span "22" at bounding box center [444, 196] width 34 height 34
type input "[DATE]"
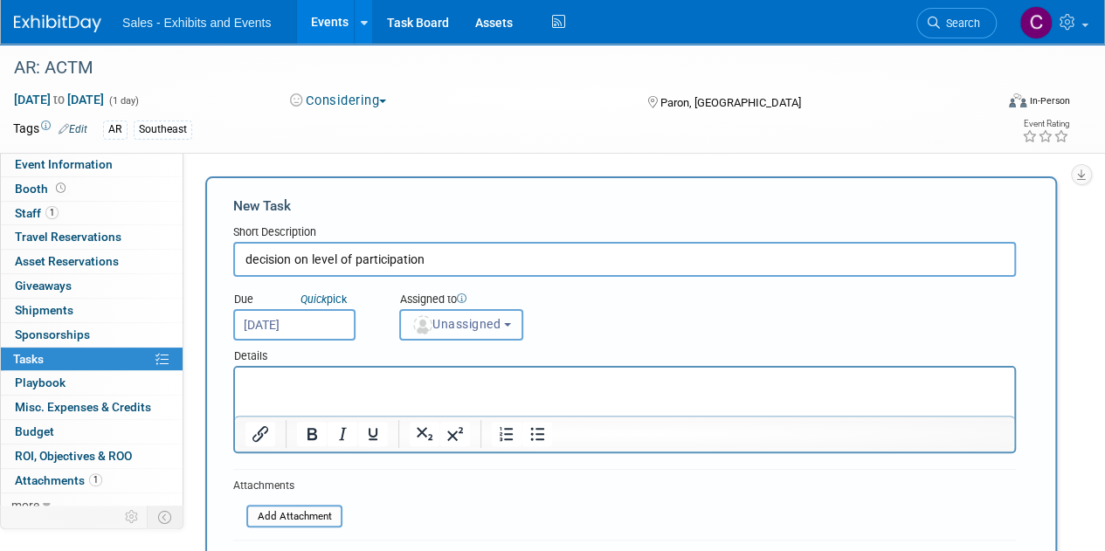
click at [449, 332] on button "Unassigned" at bounding box center [461, 324] width 124 height 31
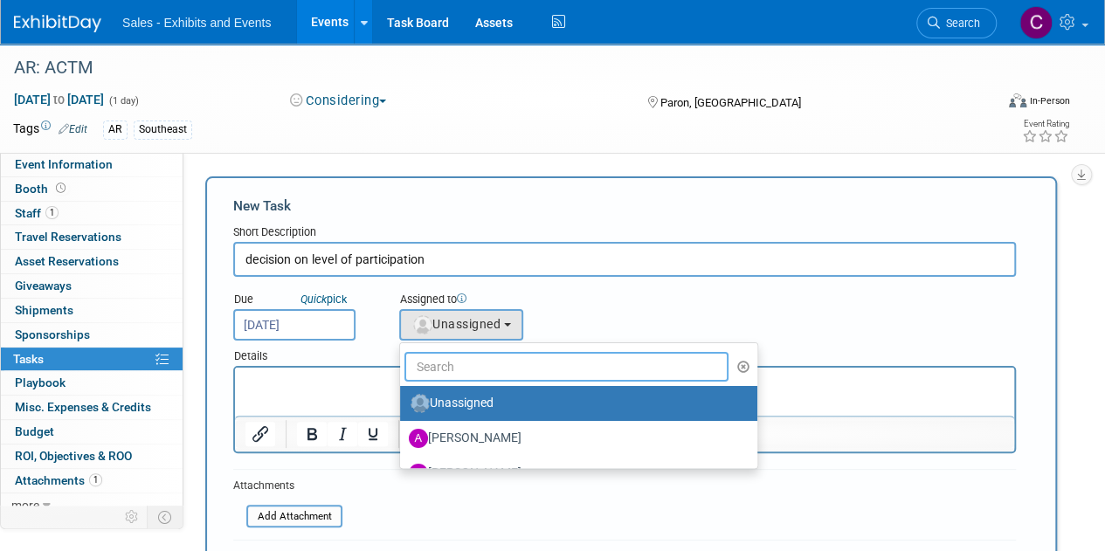
click at [494, 355] on input "text" at bounding box center [566, 367] width 324 height 30
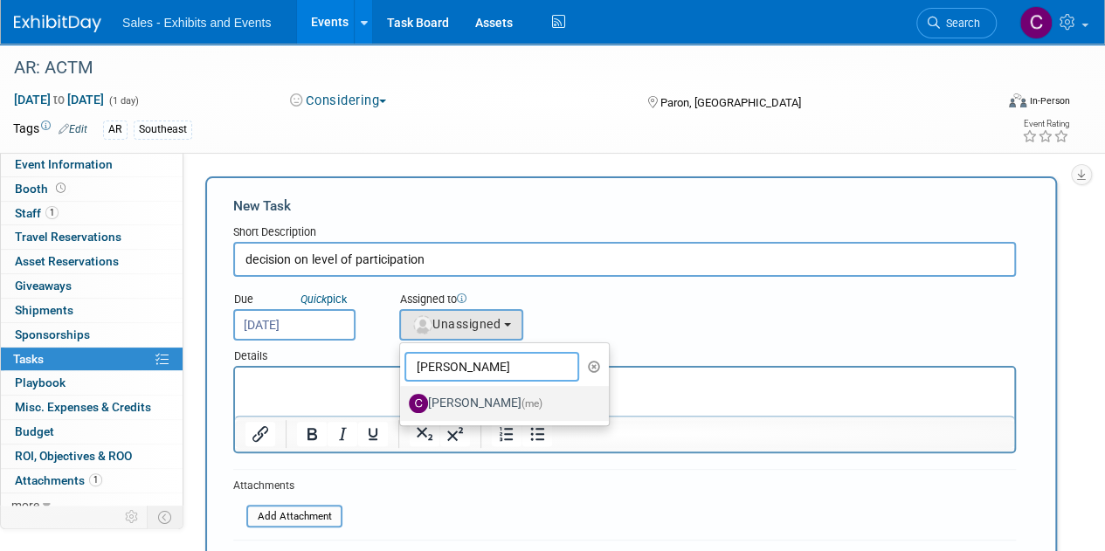
type input "[PERSON_NAME]"
click at [501, 415] on label "Christine Lurz (me)" at bounding box center [500, 404] width 183 height 28
click at [403, 407] on input "Christine Lurz (me)" at bounding box center [396, 401] width 11 height 11
select select "a9e3834d-668b-4315-a5d4-069993be606a"
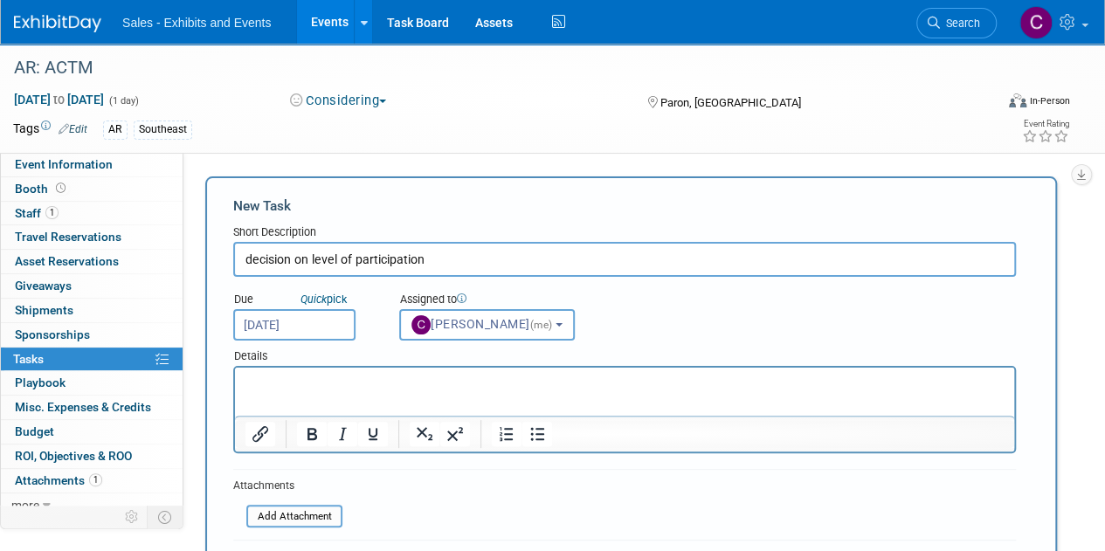
scroll to position [197, 0]
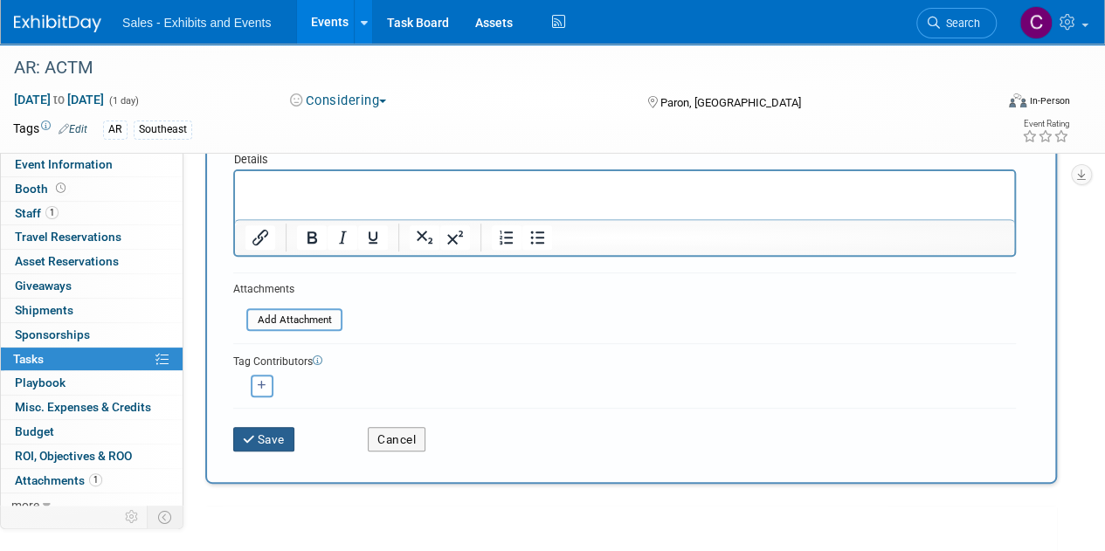
click at [255, 434] on icon "submit" at bounding box center [250, 440] width 15 height 12
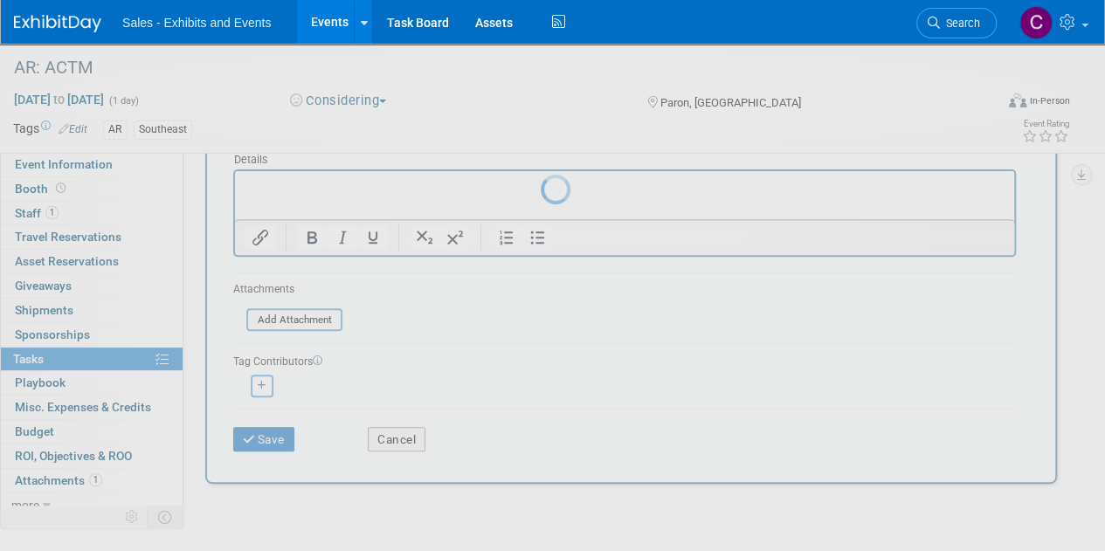
scroll to position [0, 0]
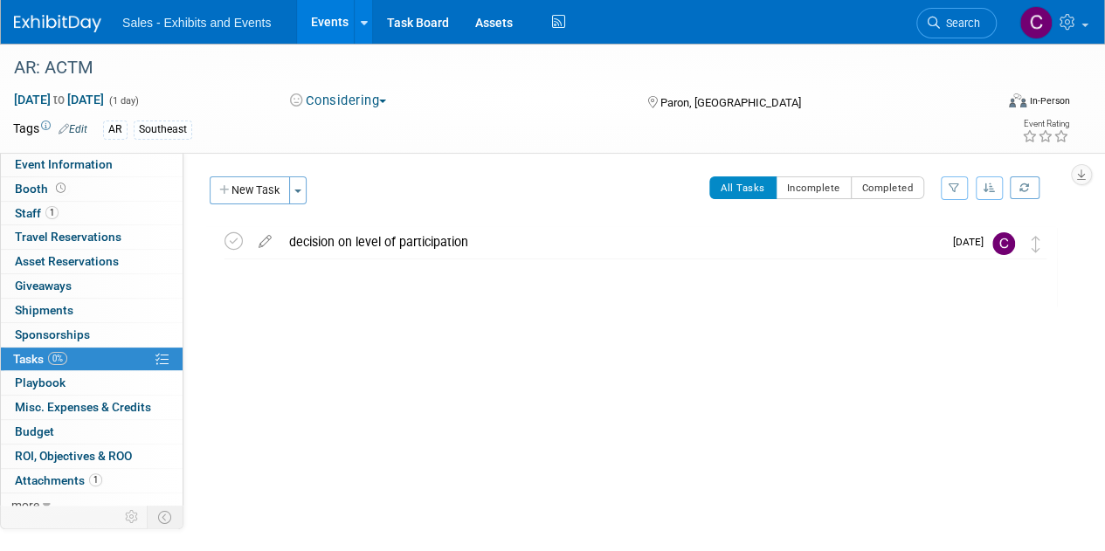
drag, startPoint x: 340, startPoint y: 13, endPoint x: 316, endPoint y: 20, distance: 24.6
click at [339, 14] on link "Events" at bounding box center [329, 22] width 64 height 44
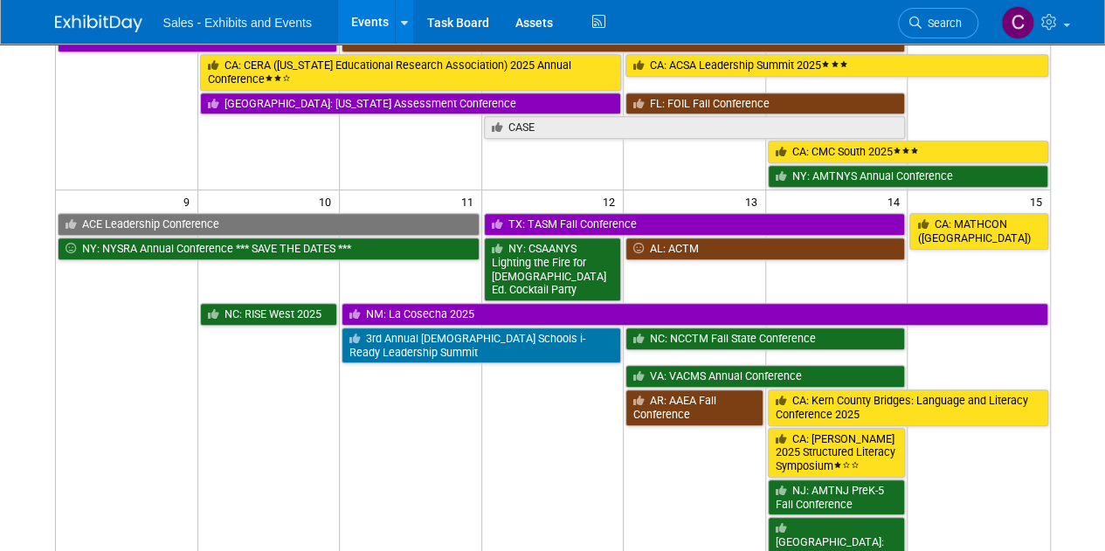
scroll to position [383, 0]
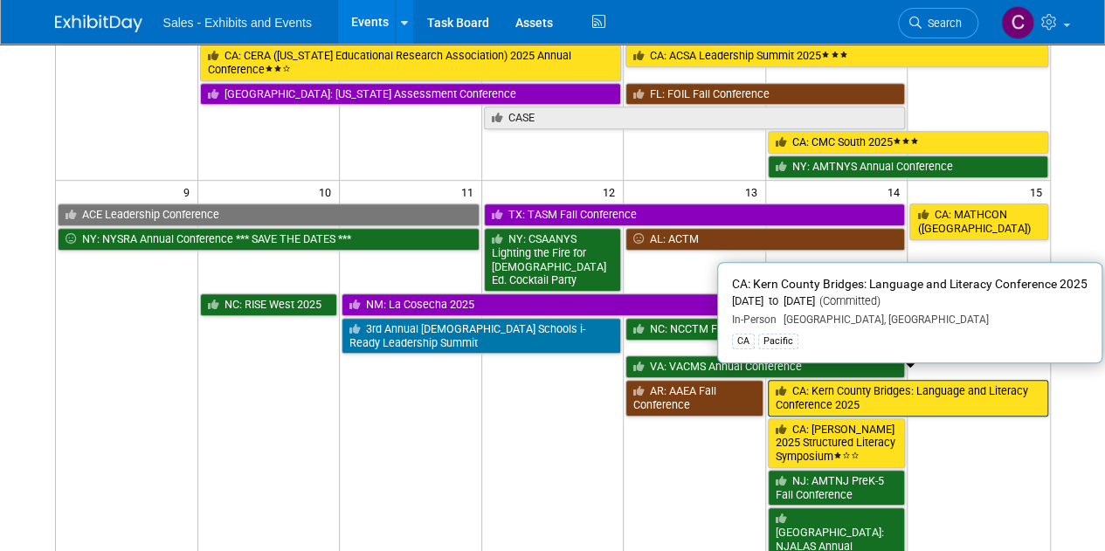
click at [952, 390] on link "CA: Kern County Bridges: Language and Literacy Conference 2025" at bounding box center [908, 398] width 280 height 36
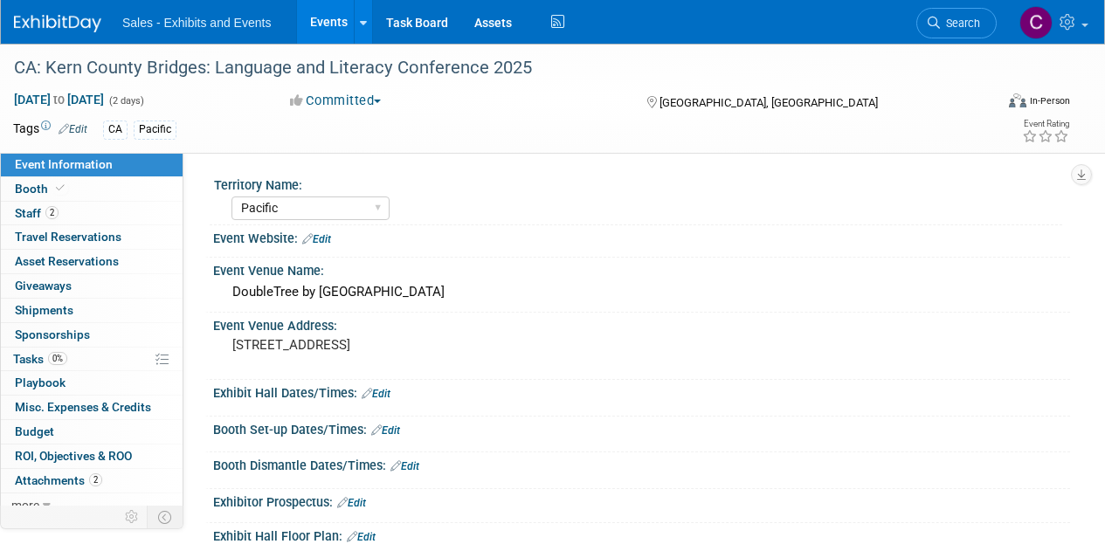
select select "Pacific"
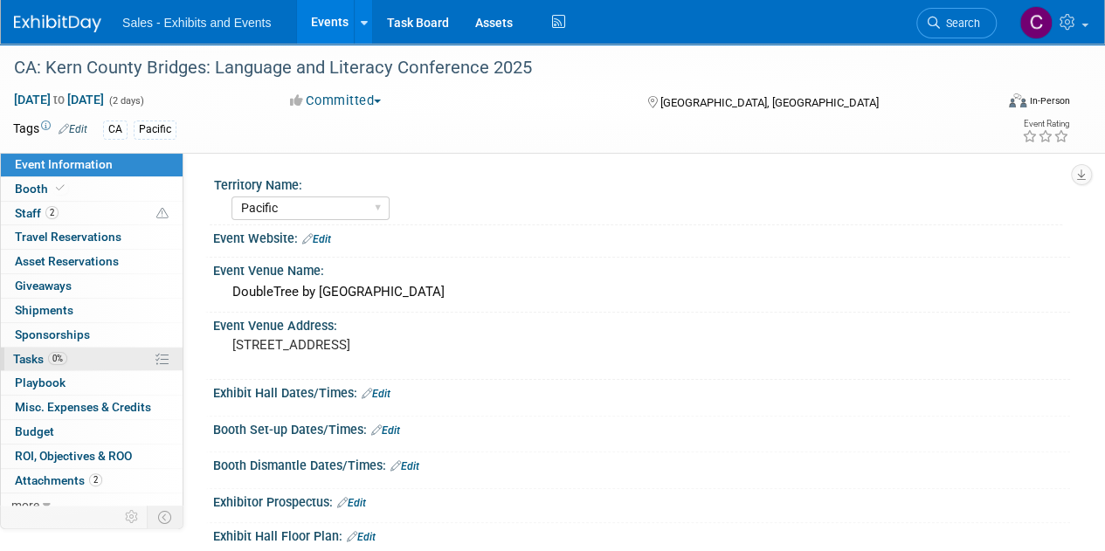
click at [41, 357] on span "Tasks 0%" at bounding box center [40, 359] width 54 height 14
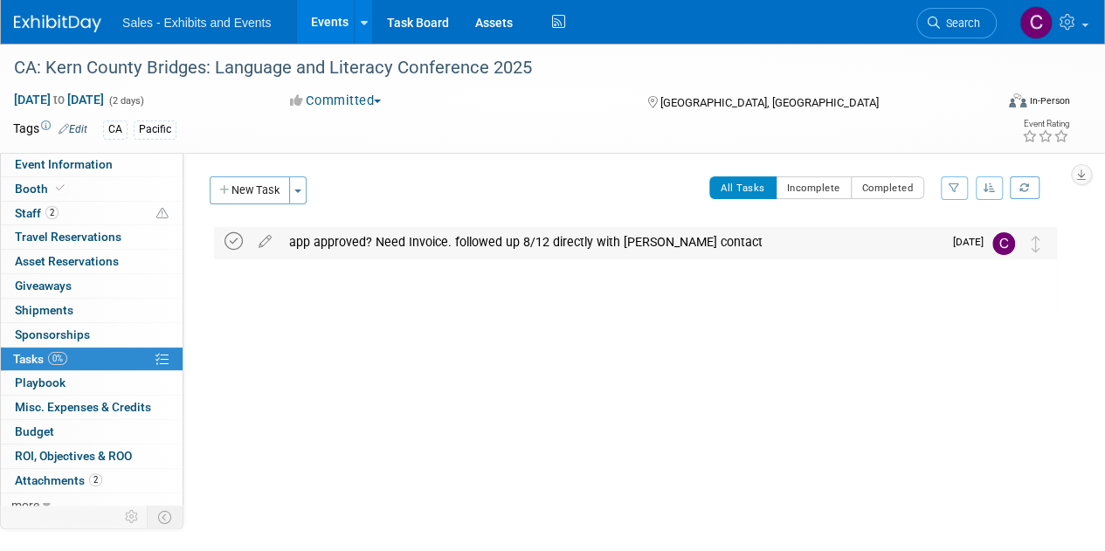
click at [233, 244] on icon at bounding box center [233, 241] width 18 height 18
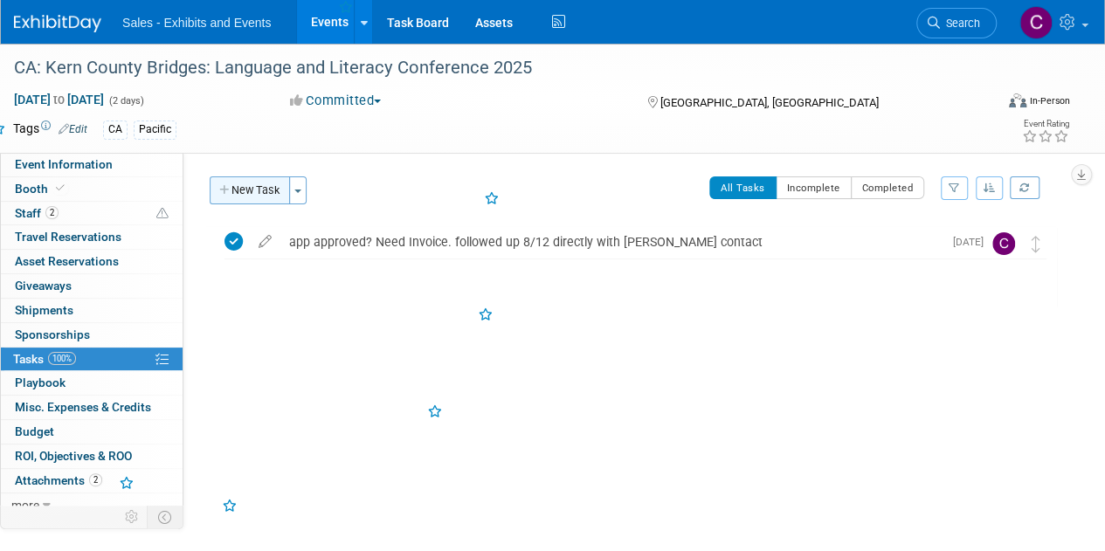
click at [252, 183] on button "New Task" at bounding box center [250, 190] width 80 height 28
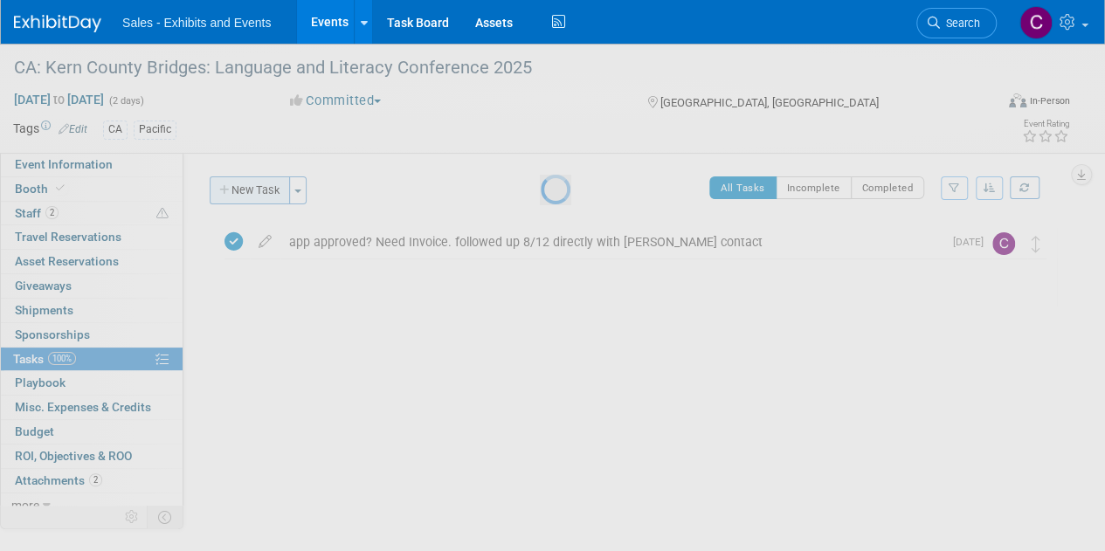
select select "7"
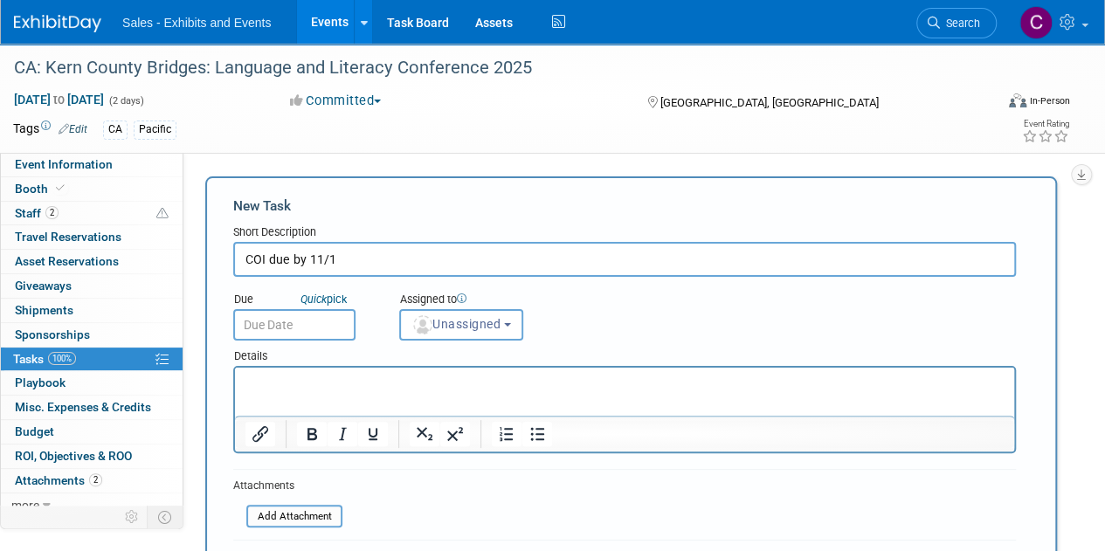
type input "COI due by 11/1"
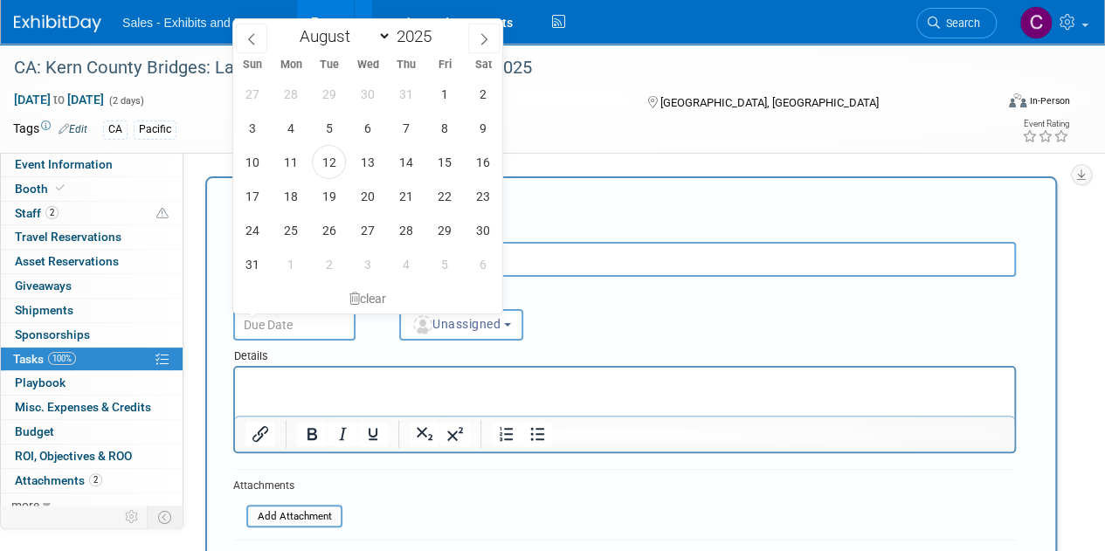
click at [311, 338] on input "text" at bounding box center [294, 324] width 122 height 31
click at [374, 30] on select "January February March April May June July August September October November De…" at bounding box center [341, 36] width 100 height 22
select select "9"
click at [291, 25] on select "January February March April May June July August September October November De…" at bounding box center [341, 36] width 100 height 22
click at [360, 93] on span "1" at bounding box center [367, 94] width 34 height 34
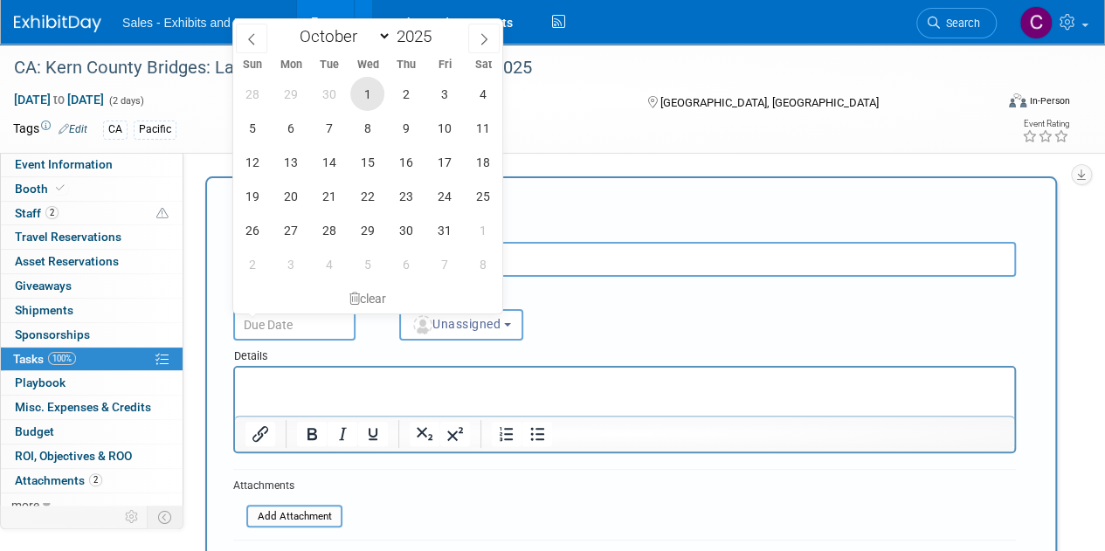
type input "Oct 1, 2025"
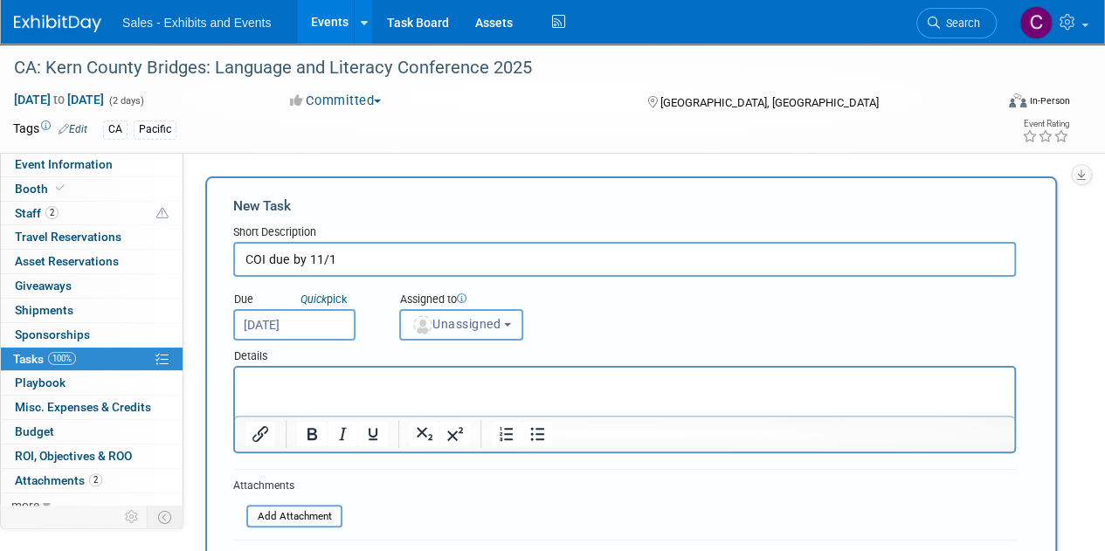
click at [473, 328] on span "Unassigned" at bounding box center [455, 324] width 89 height 14
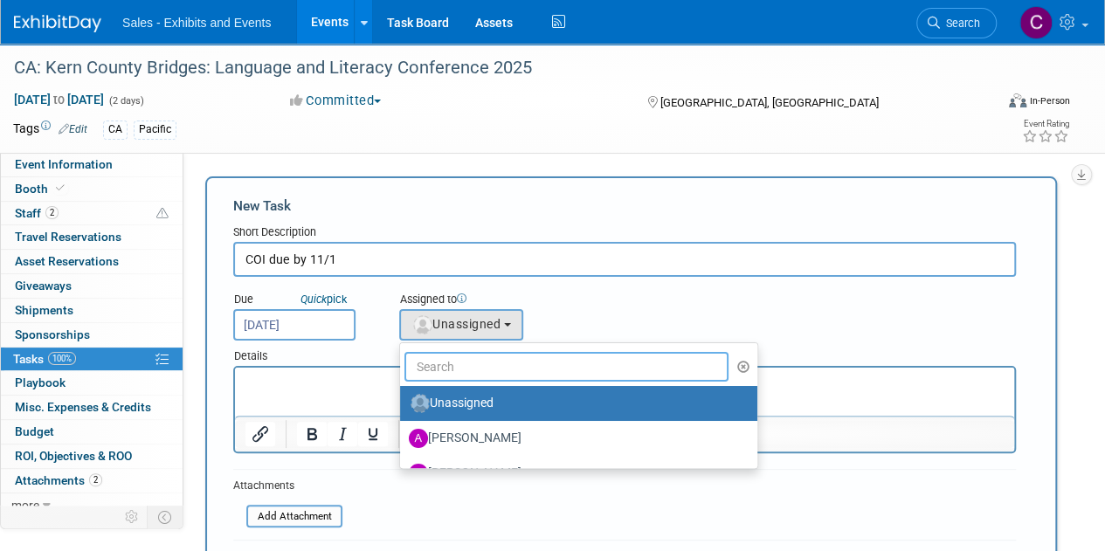
click at [479, 358] on input "text" at bounding box center [566, 367] width 324 height 30
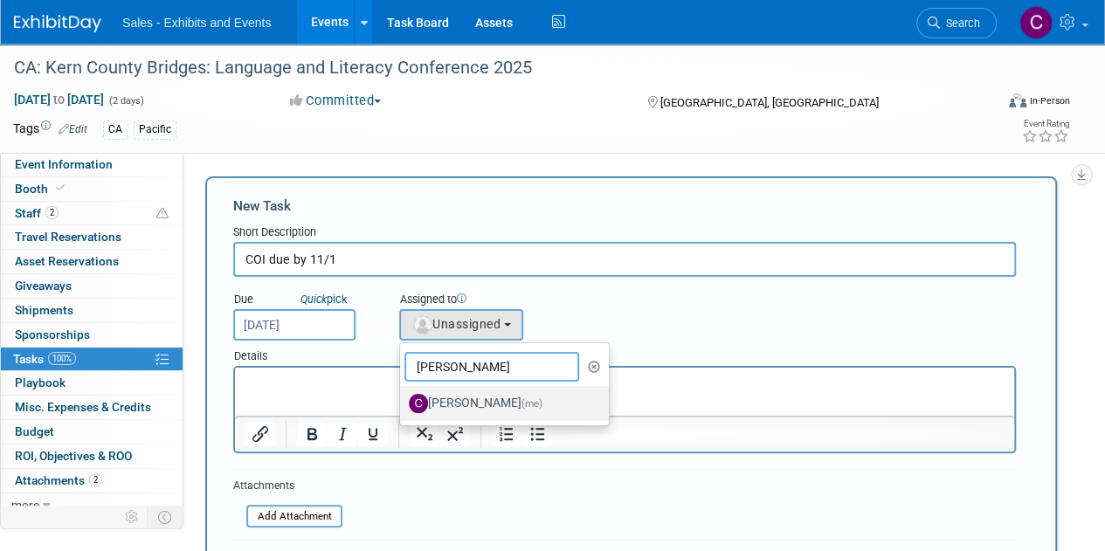
type input "christine"
click at [481, 397] on label "Christine Lurz (me)" at bounding box center [500, 404] width 183 height 28
click at [403, 397] on input "Christine Lurz (me)" at bounding box center [396, 401] width 11 height 11
select select "a9e3834d-668b-4315-a5d4-069993be606a"
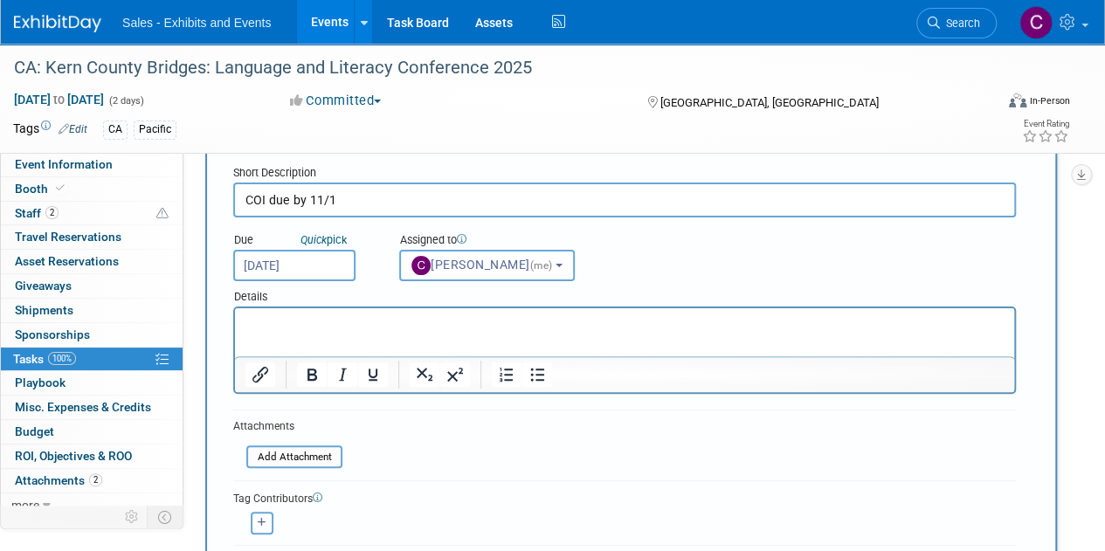
scroll to position [159, 0]
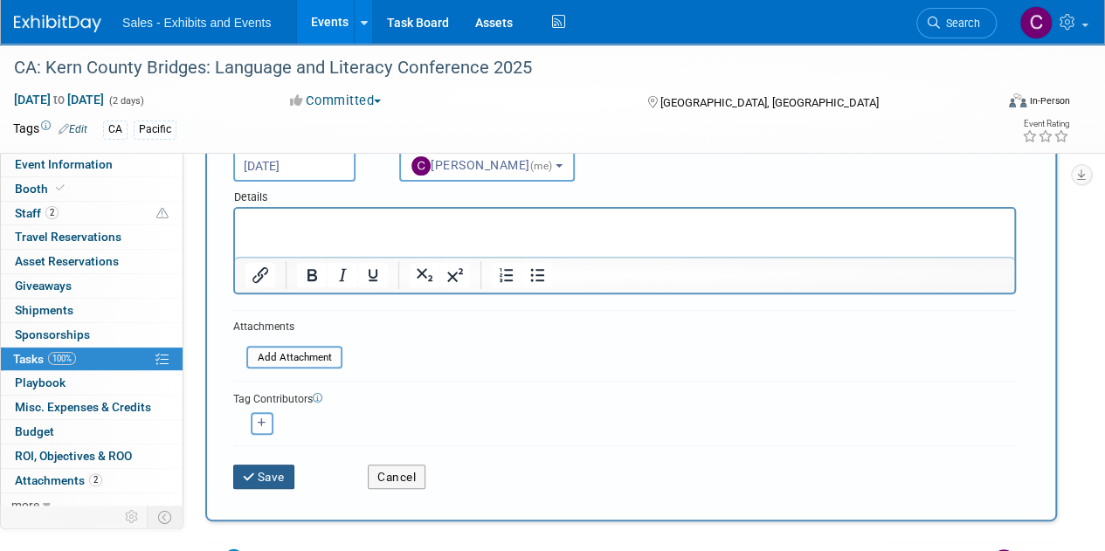
click at [285, 469] on button "Save" at bounding box center [263, 477] width 61 height 24
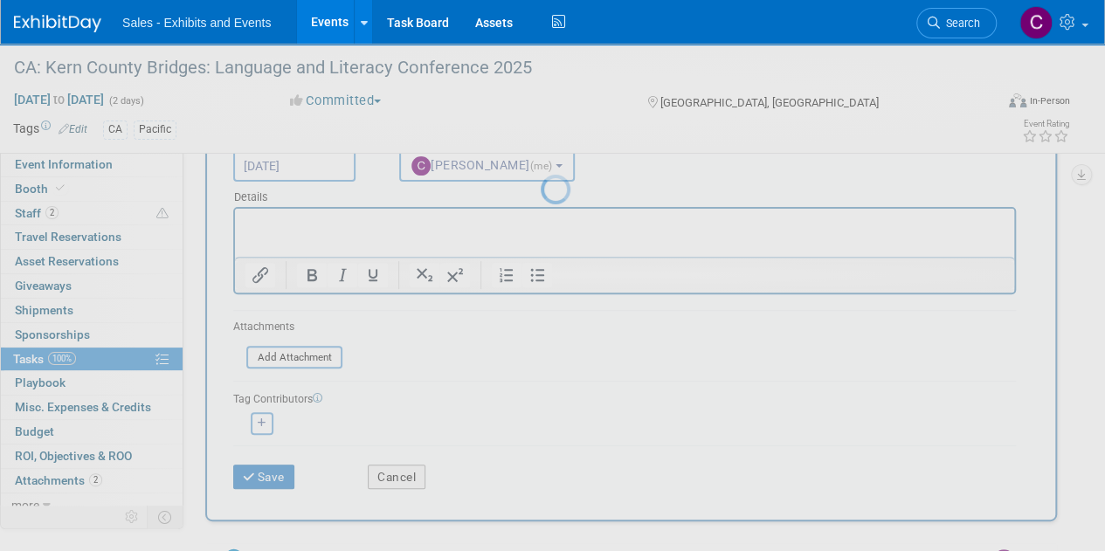
scroll to position [0, 0]
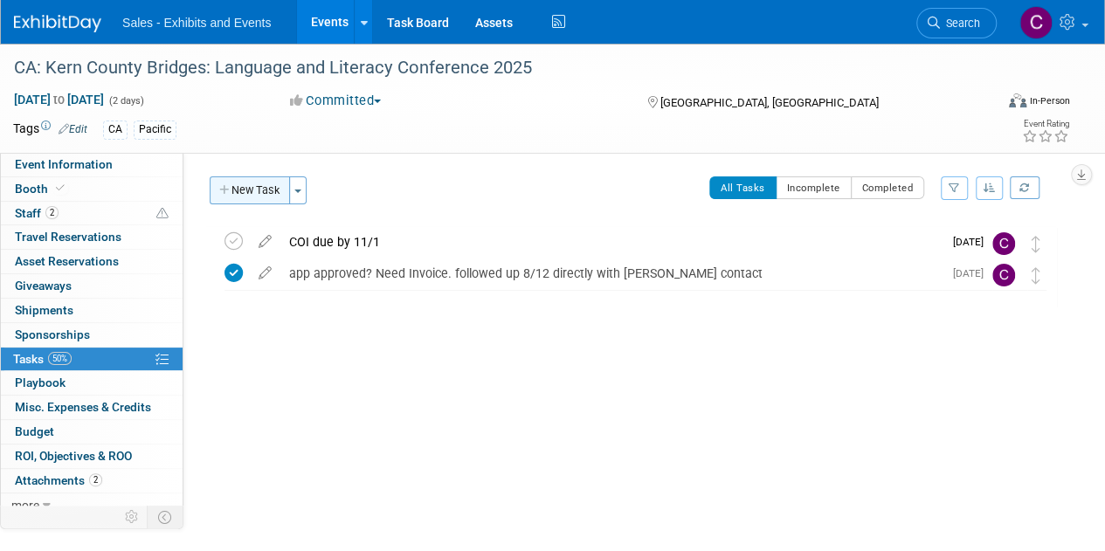
click at [254, 192] on button "New Task" at bounding box center [250, 190] width 80 height 28
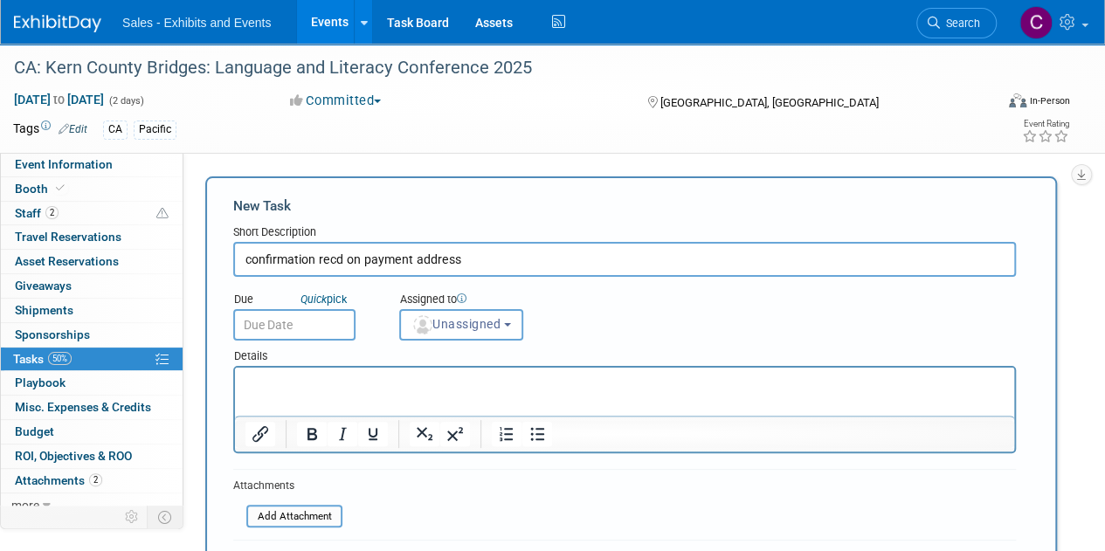
type input "confirmation recd on payment address"
click at [262, 326] on input "text" at bounding box center [294, 324] width 122 height 31
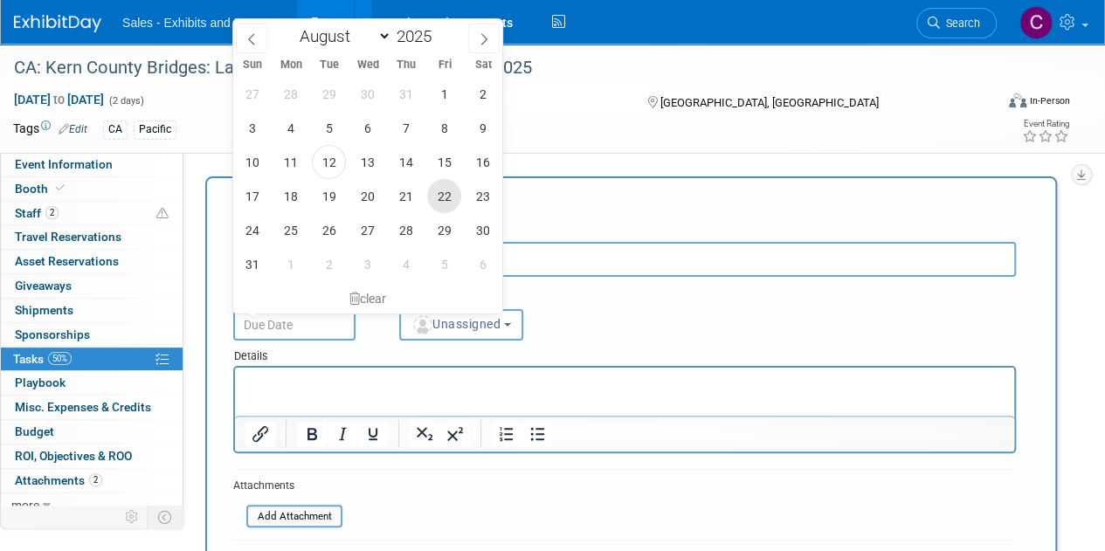
click at [441, 195] on span "22" at bounding box center [444, 196] width 34 height 34
type input "Aug 22, 2025"
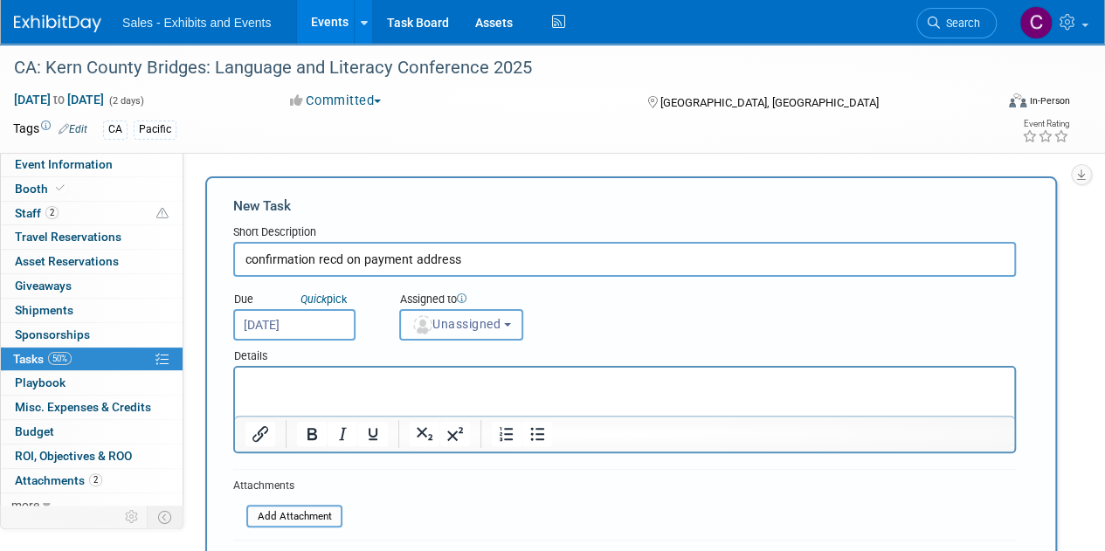
click at [466, 321] on span "Unassigned" at bounding box center [455, 324] width 89 height 14
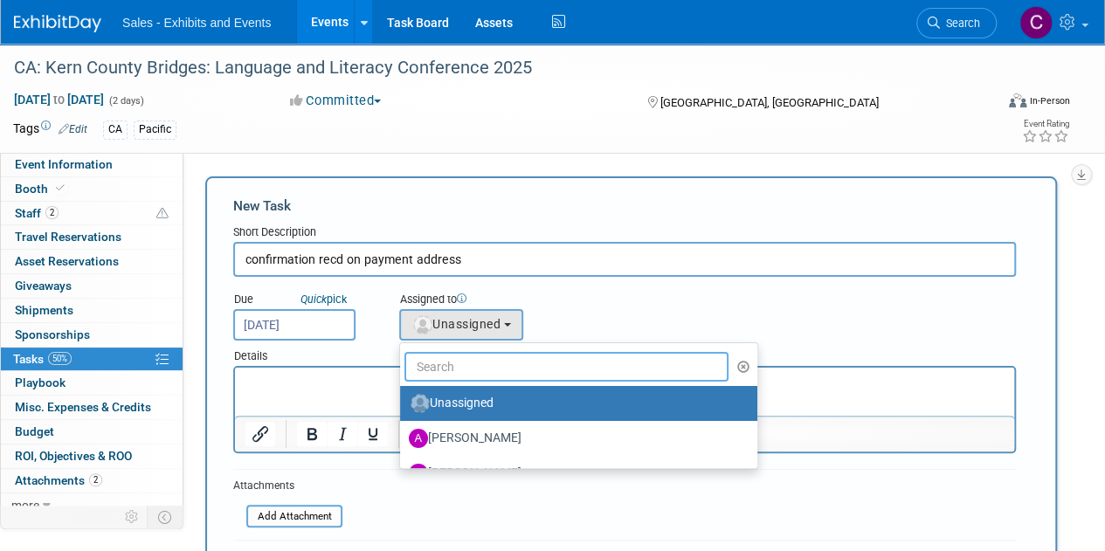
click at [466, 364] on input "text" at bounding box center [566, 367] width 324 height 30
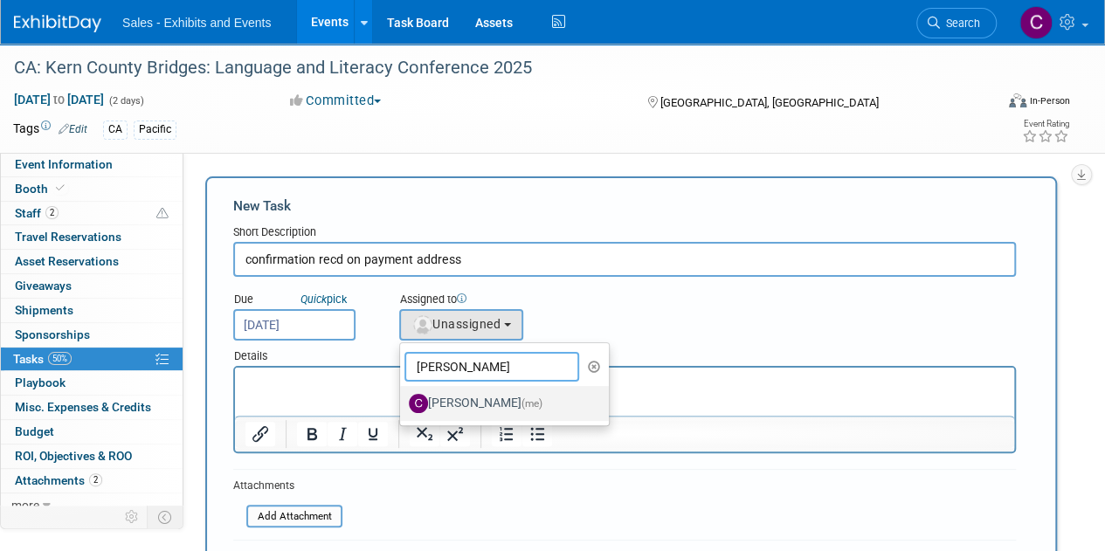
type input "christine"
click at [472, 401] on label "Christine Lurz (me)" at bounding box center [500, 404] width 183 height 28
click at [403, 401] on input "Christine Lurz (me)" at bounding box center [396, 401] width 11 height 11
select select "a9e3834d-668b-4315-a5d4-069993be606a"
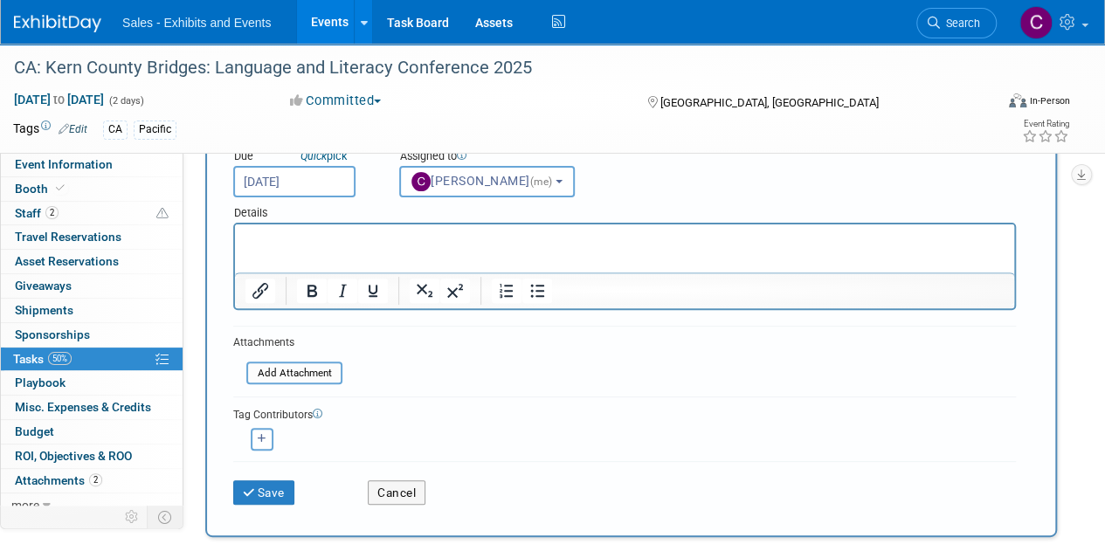
scroll to position [339, 0]
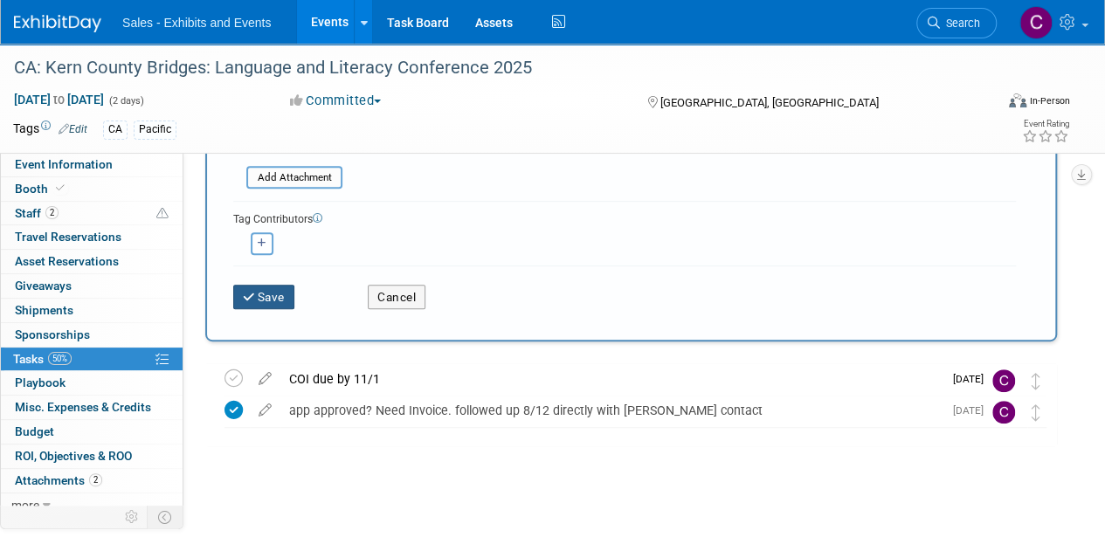
click at [293, 300] on button "Save" at bounding box center [263, 297] width 61 height 24
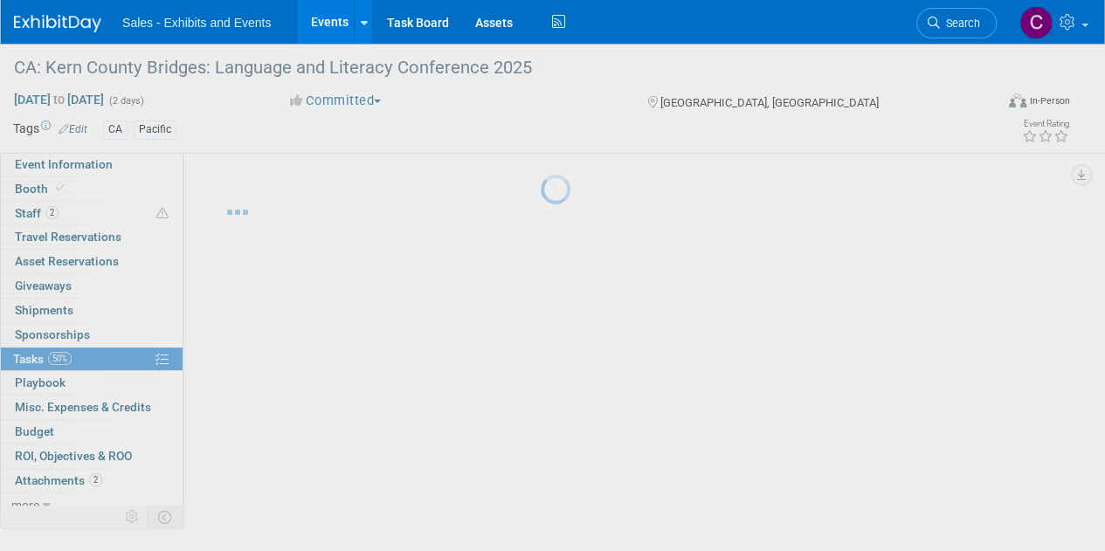
scroll to position [0, 0]
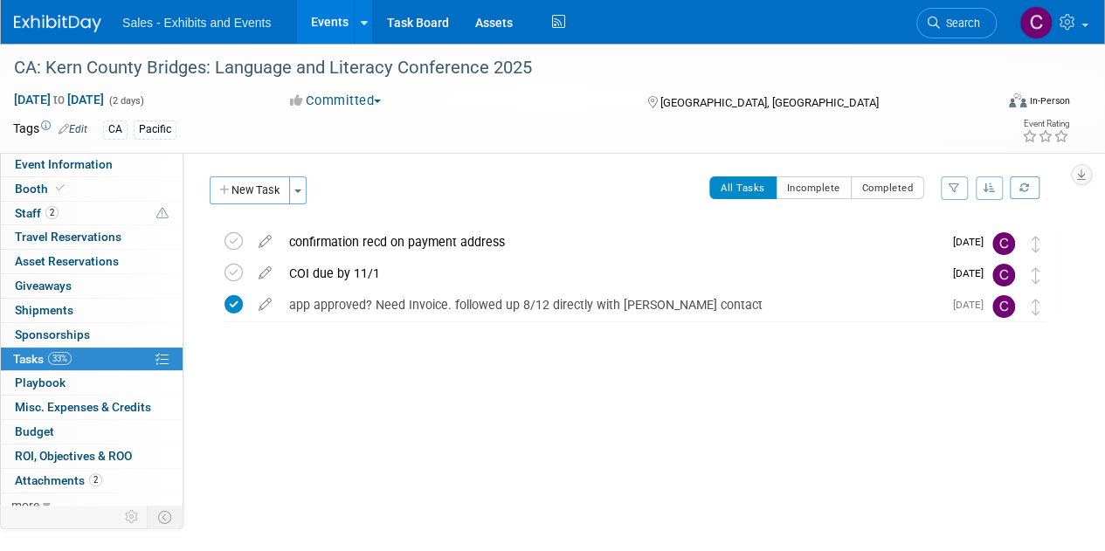
click at [320, 22] on link "Events" at bounding box center [329, 22] width 64 height 44
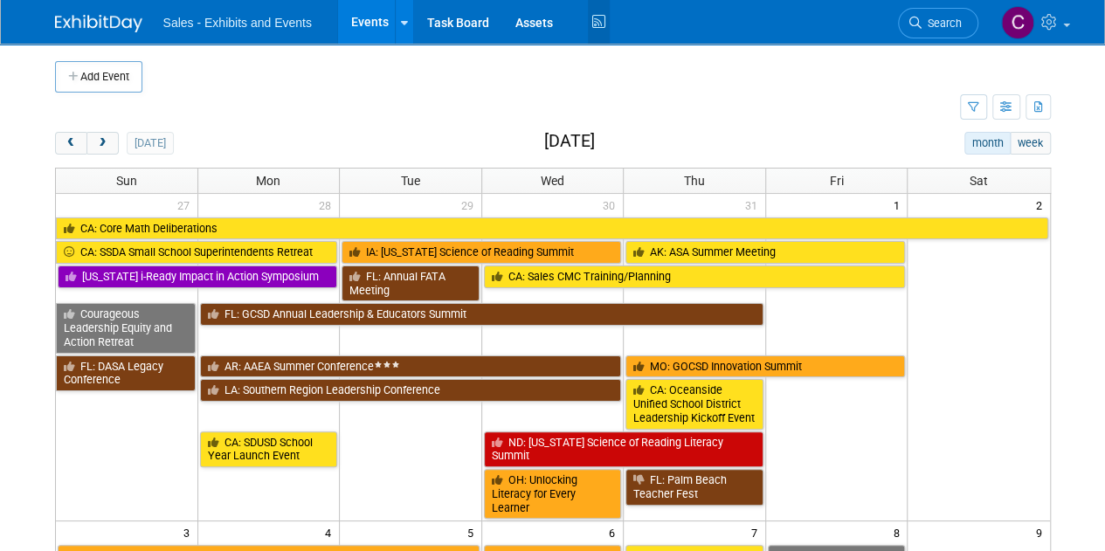
click at [601, 17] on icon at bounding box center [599, 22] width 22 height 27
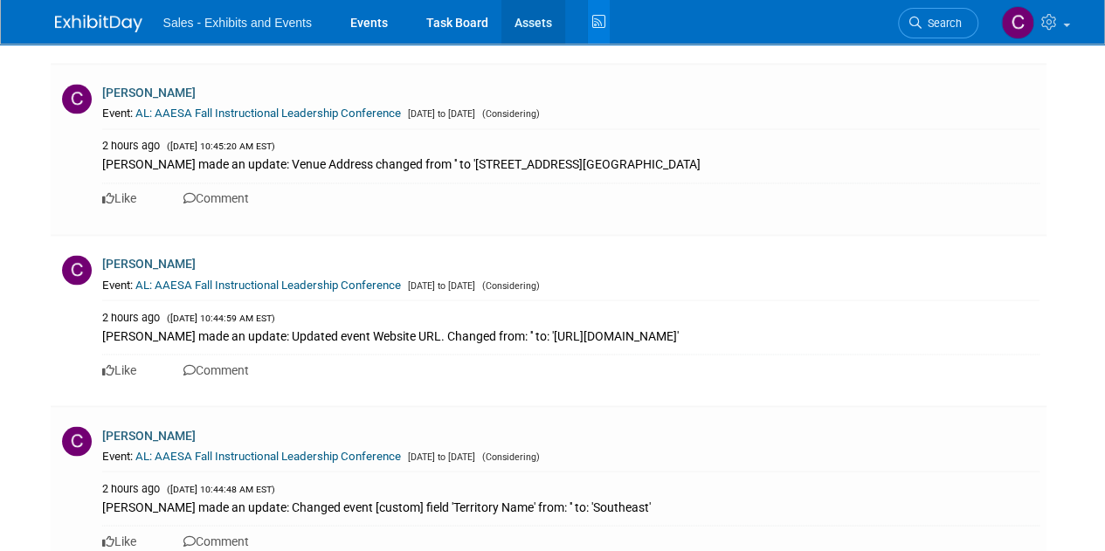
scroll to position [4643, 0]
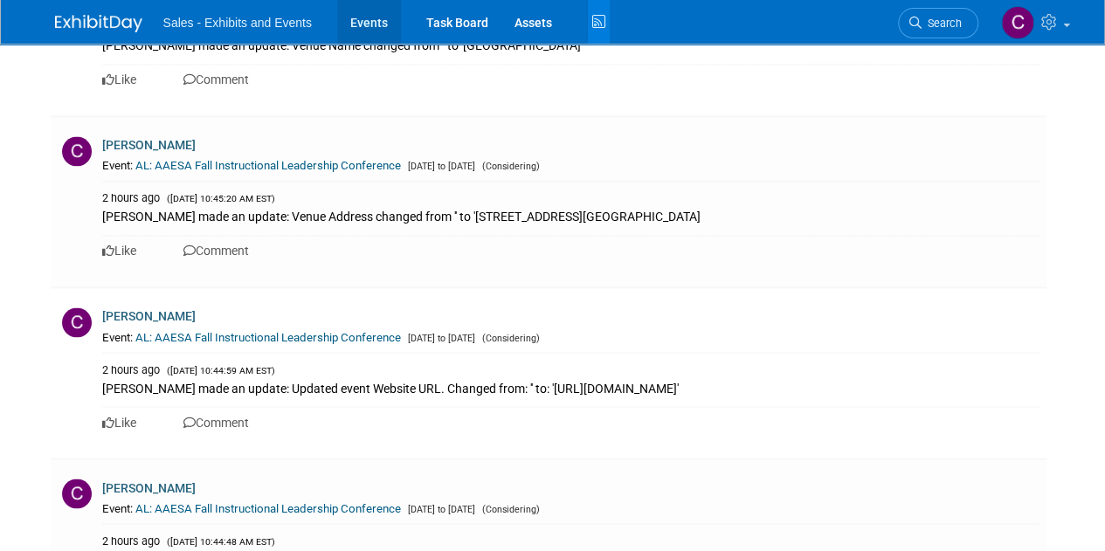
click at [365, 26] on link "Events" at bounding box center [369, 22] width 64 height 44
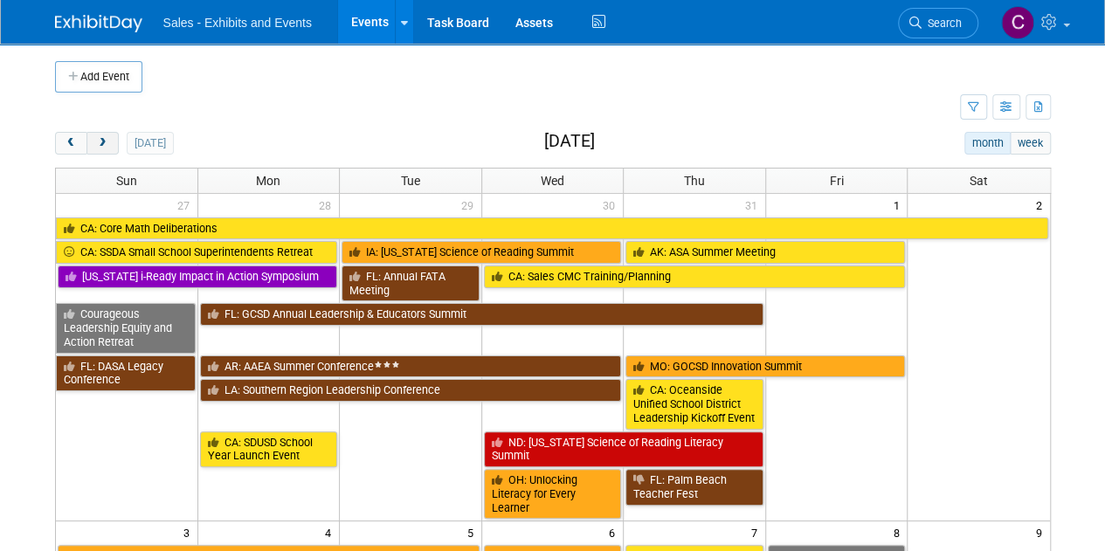
click at [100, 146] on span "next" at bounding box center [102, 143] width 13 height 11
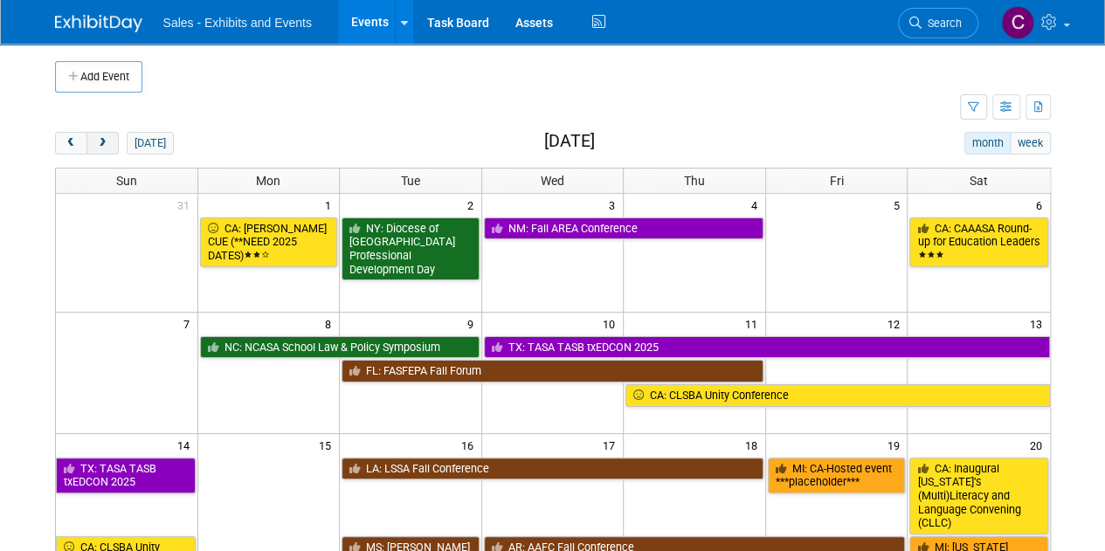
click at [100, 146] on span "next" at bounding box center [102, 143] width 13 height 11
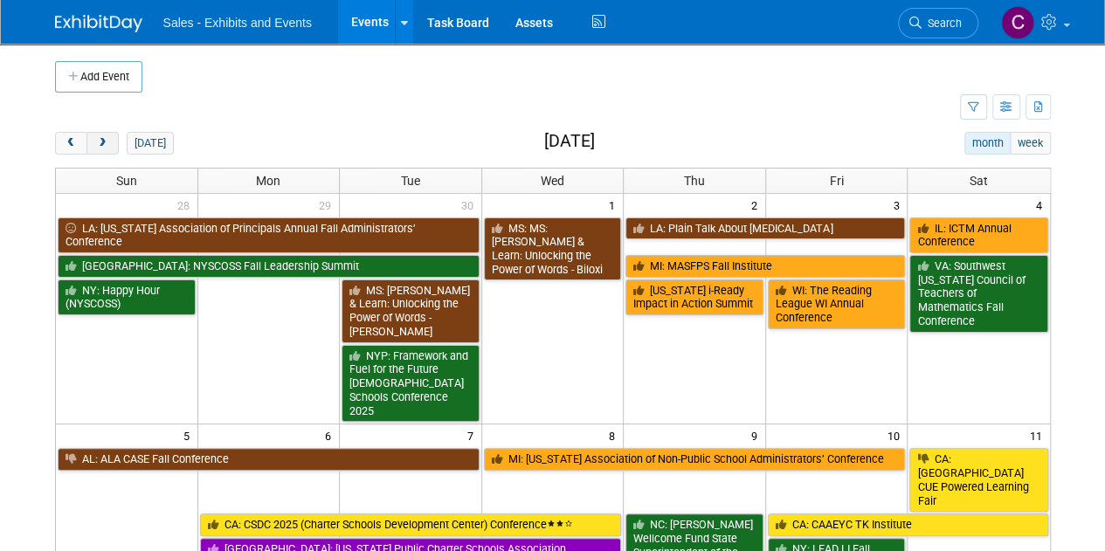
click at [100, 146] on span "next" at bounding box center [102, 143] width 13 height 11
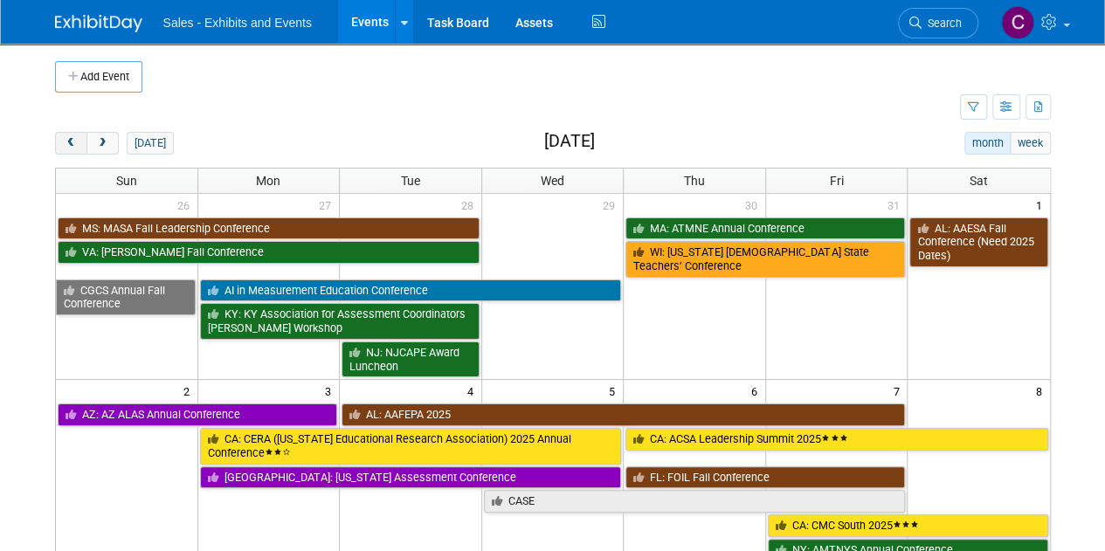
click at [74, 142] on span "prev" at bounding box center [71, 143] width 13 height 11
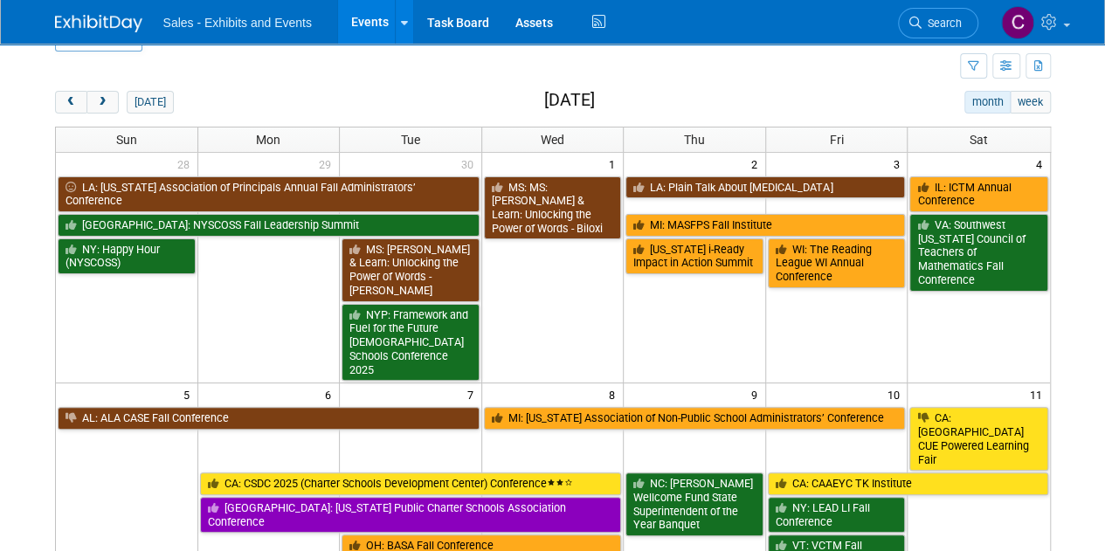
scroll to position [44, 0]
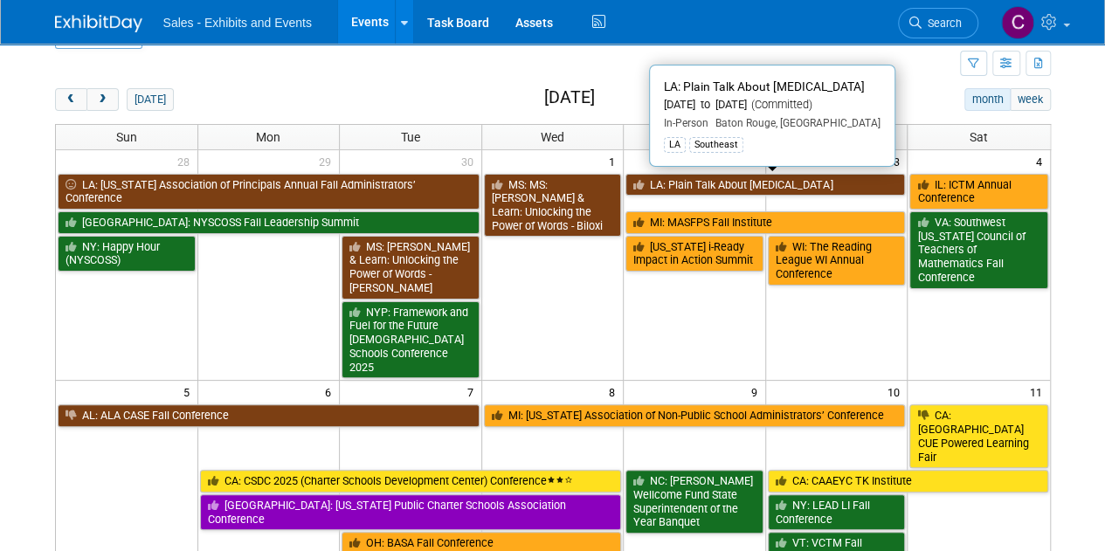
drag, startPoint x: 754, startPoint y: 184, endPoint x: 737, endPoint y: 187, distance: 16.8
click at [754, 184] on link "LA: Plain Talk About [MEDICAL_DATA]" at bounding box center [765, 185] width 280 height 23
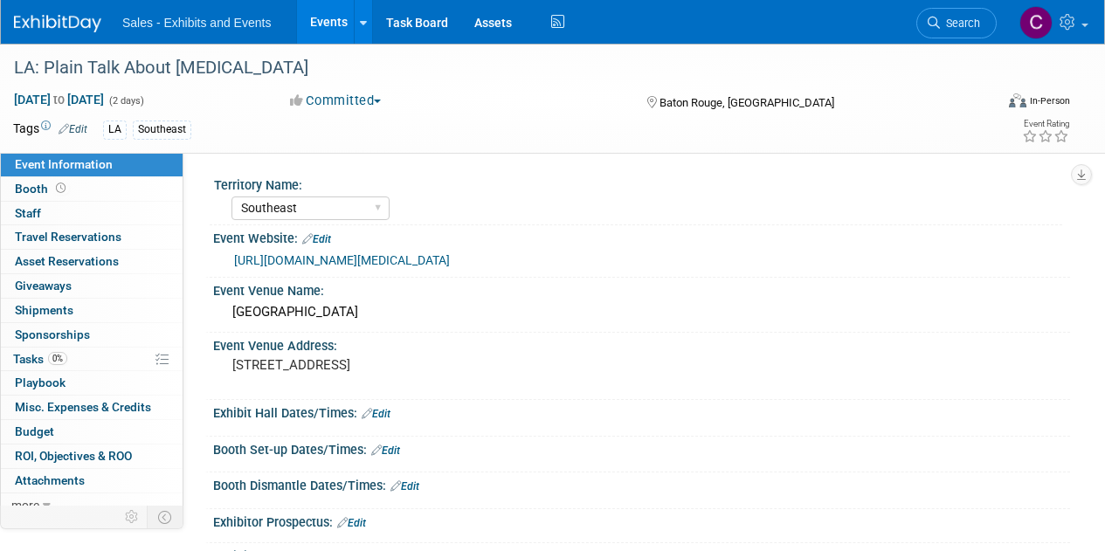
select select "Southeast"
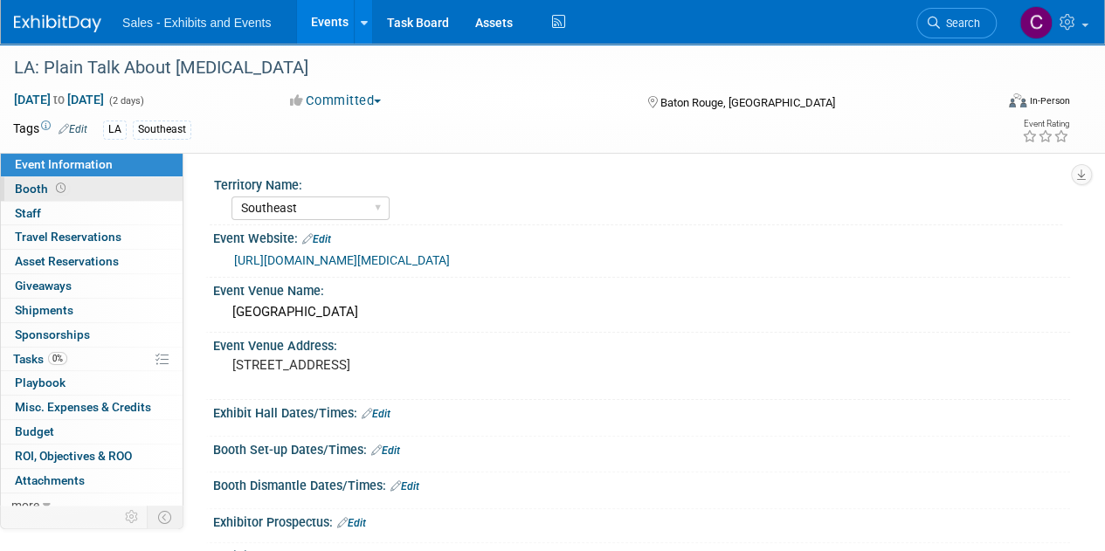
click at [26, 179] on link "Booth" at bounding box center [92, 189] width 182 height 24
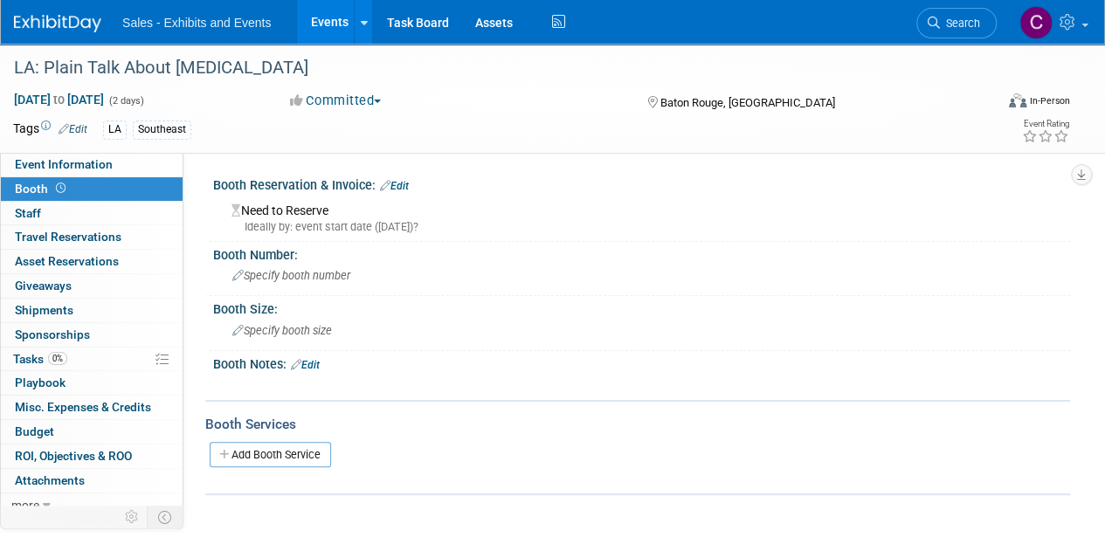
click at [397, 185] on link "Edit" at bounding box center [394, 186] width 29 height 12
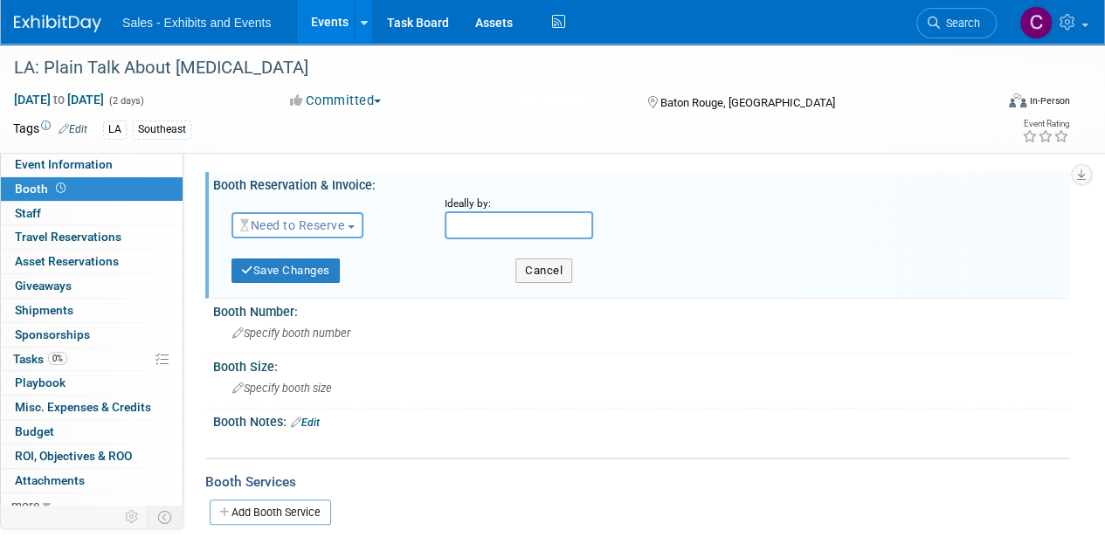
click at [288, 230] on span "Need to Reserve" at bounding box center [292, 225] width 104 height 14
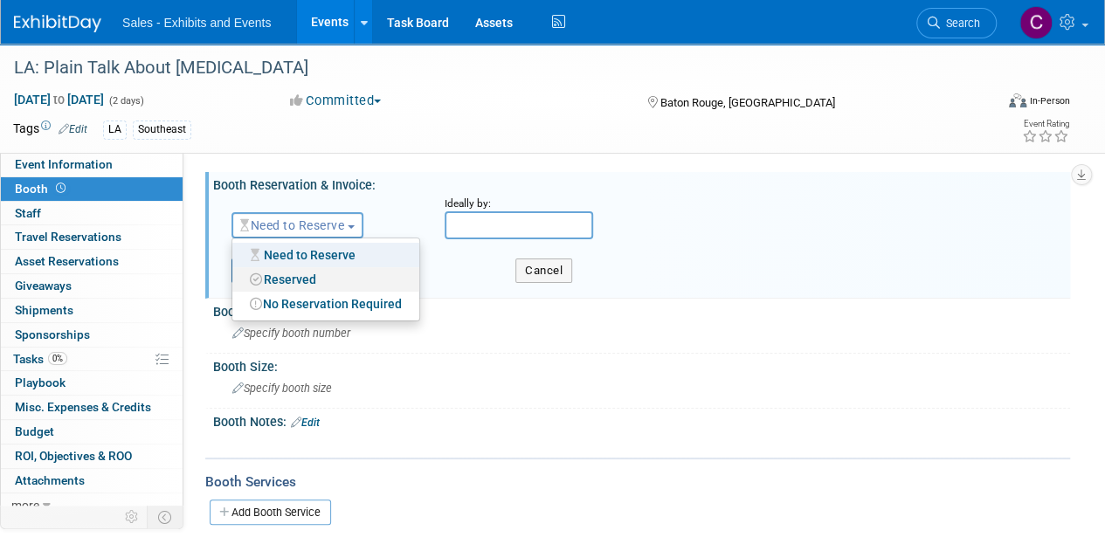
click at [299, 286] on link "Reserved" at bounding box center [325, 279] width 187 height 24
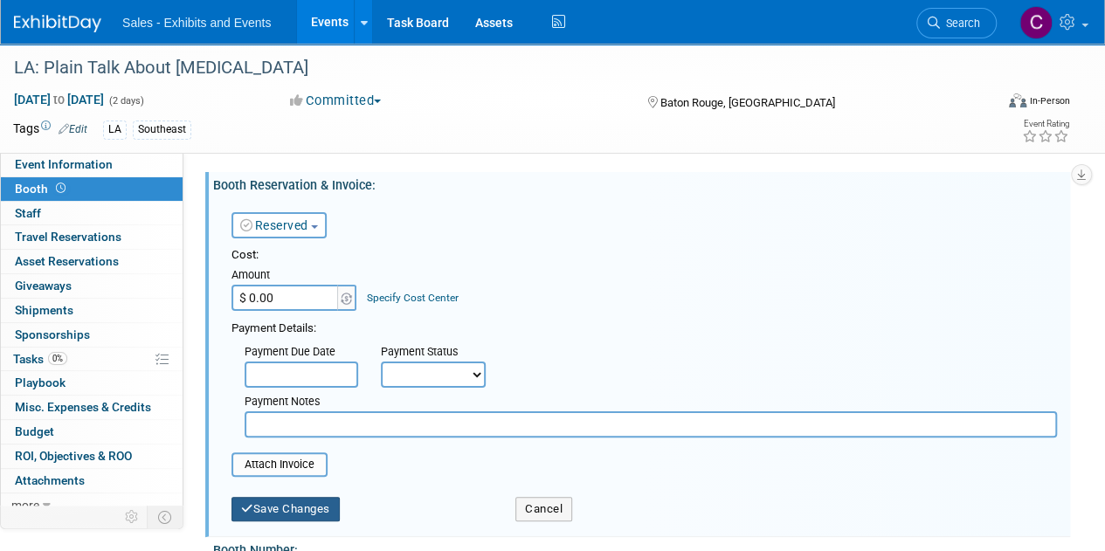
click at [269, 507] on button "Save Changes" at bounding box center [285, 509] width 108 height 24
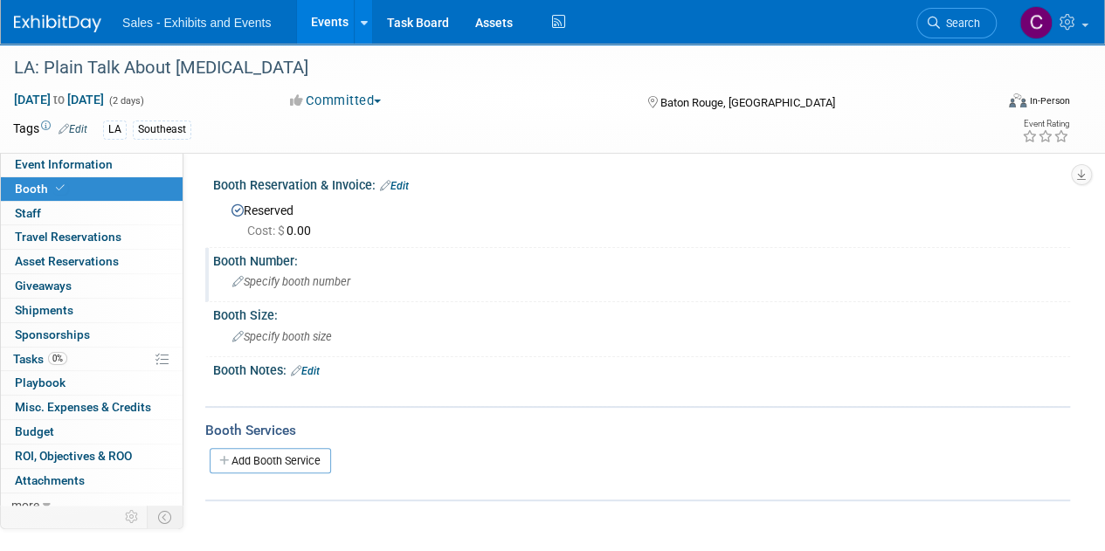
click at [271, 280] on span "Specify booth number" at bounding box center [291, 281] width 118 height 13
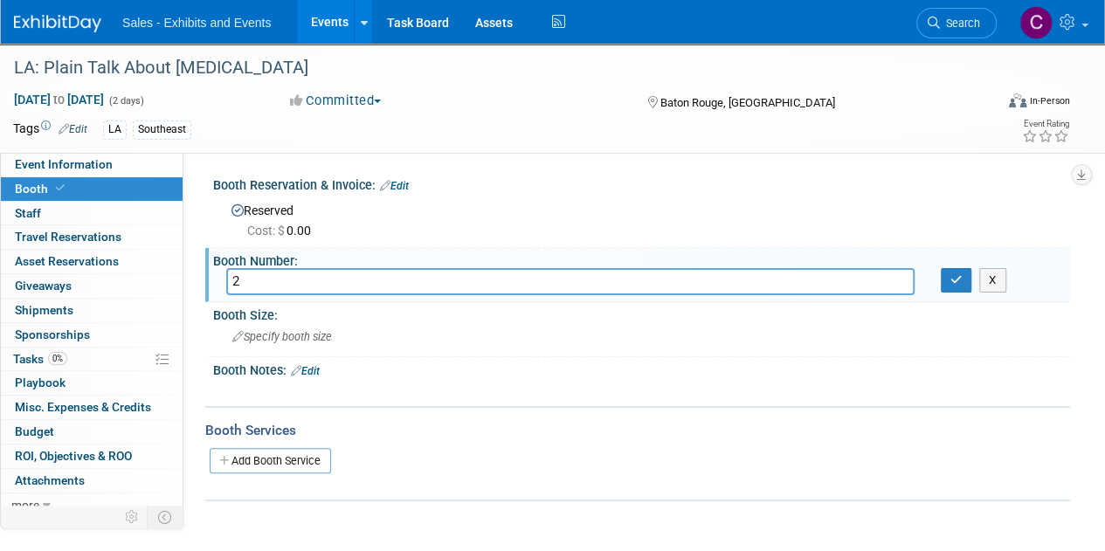
type input "2"
click at [938, 287] on div "X" at bounding box center [999, 280] width 142 height 24
click at [949, 278] on button "button" at bounding box center [956, 280] width 31 height 24
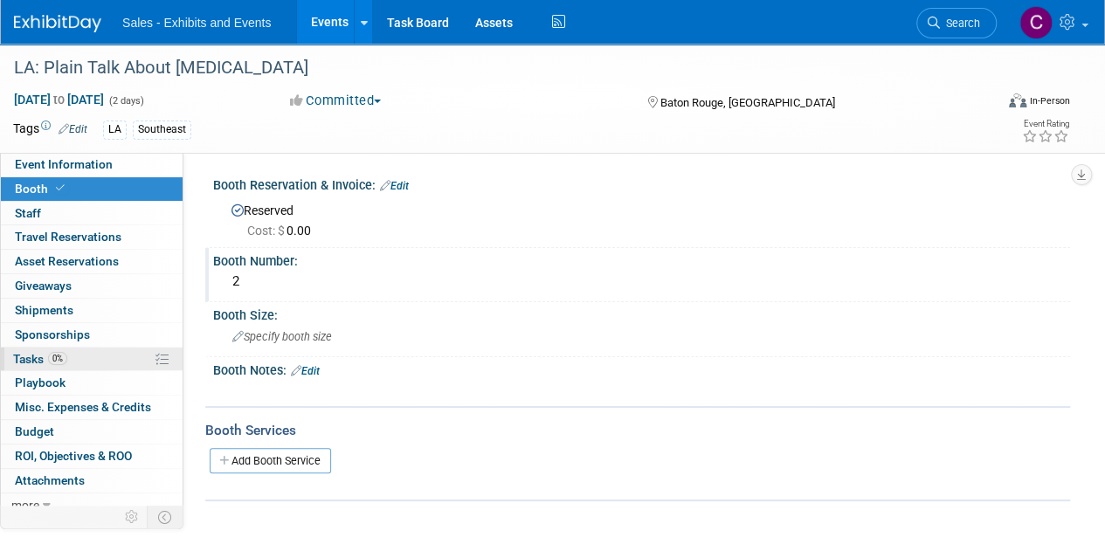
click at [26, 354] on span "Tasks 0%" at bounding box center [40, 359] width 54 height 14
